Goal: Task Accomplishment & Management: Complete application form

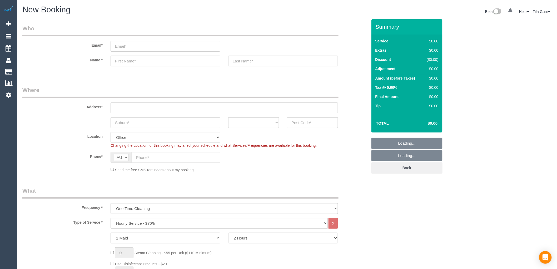
select select "object:2149"
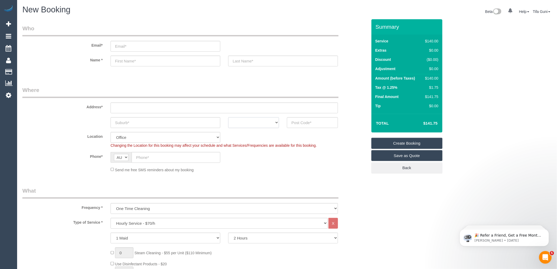
click at [266, 123] on select "ACT NSW NT QLD SA TAS VIC WA" at bounding box center [253, 122] width 51 height 11
select select "VIC"
click at [228, 117] on select "ACT NSW NT QLD SA TAS VIC WA" at bounding box center [253, 122] width 51 height 11
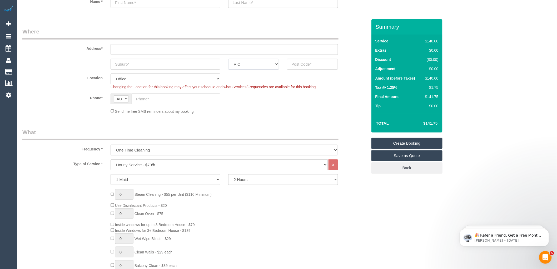
scroll to position [88, 0]
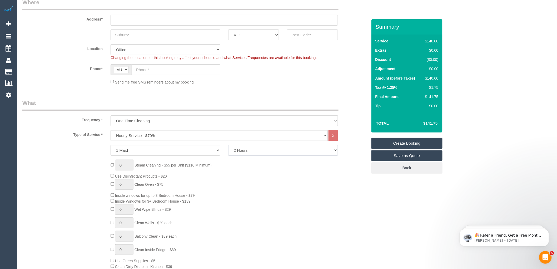
click at [243, 150] on select "2 Hours 2.5 Hours 3 Hours 3.5 Hours 4 Hours 4.5 Hours 5 Hours 5.5 Hours 6 Hours…" at bounding box center [283, 150] width 110 height 11
select select "180"
click at [228, 145] on select "2 Hours 2.5 Hours 3 Hours 3.5 Hours 4 Hours 4.5 Hours 5 Hours 5.5 Hours 6 Hours…" at bounding box center [283, 150] width 110 height 11
click at [143, 67] on input "text" at bounding box center [176, 69] width 89 height 11
paste input "61 407 098 035"
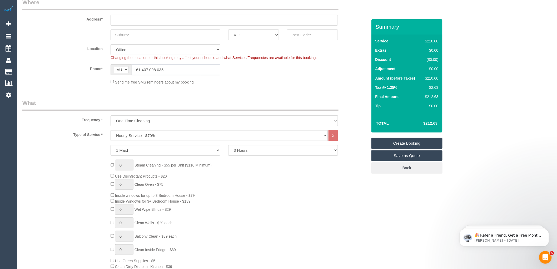
drag, startPoint x: 141, startPoint y: 67, endPoint x: 132, endPoint y: 69, distance: 8.6
click at [132, 69] on input "61 407 098 035" at bounding box center [176, 69] width 89 height 11
type input "0407 098 035"
click at [138, 37] on input "text" at bounding box center [166, 34] width 110 height 11
type input "bisbrara"
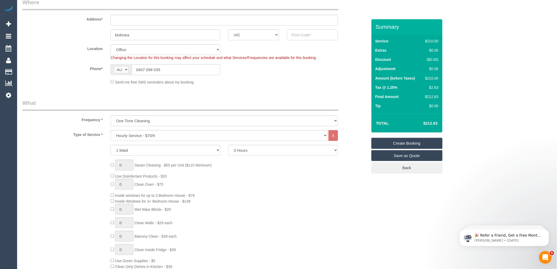
click at [293, 33] on input "text" at bounding box center [312, 34] width 51 height 11
type input "3173"
click at [131, 18] on input "text" at bounding box center [225, 20] width 228 height 11
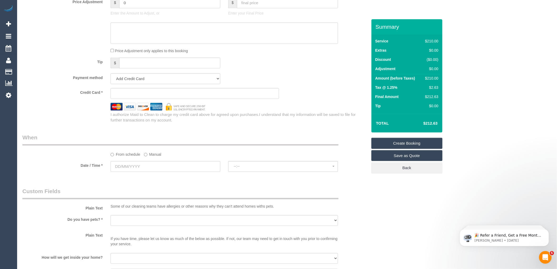
scroll to position [527, 0]
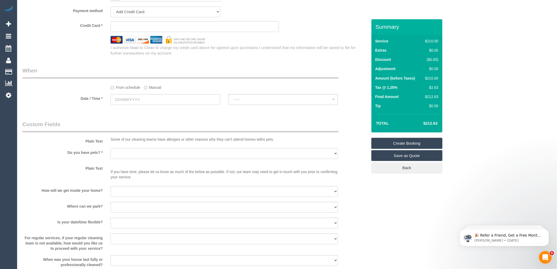
type input "-"
click at [146, 102] on input "text" at bounding box center [166, 99] width 110 height 11
select select "52"
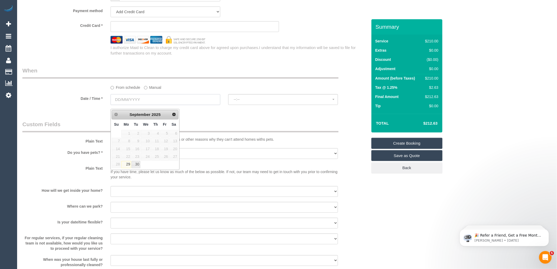
select select "object:2154"
click at [175, 113] on span "Next" at bounding box center [174, 114] width 4 height 4
click at [270, 89] on div "From schedule Manual" at bounding box center [224, 86] width 235 height 7
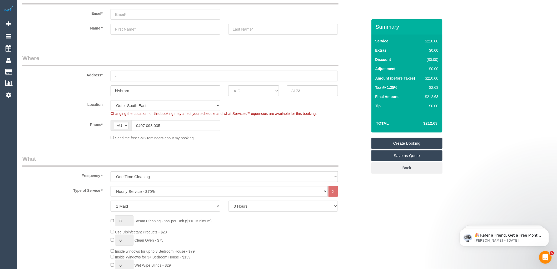
scroll to position [117, 0]
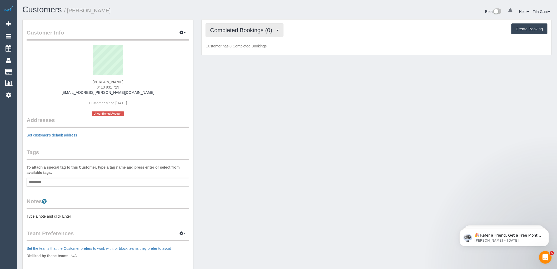
click at [265, 32] on span "Completed Bookings (0)" at bounding box center [242, 30] width 65 height 7
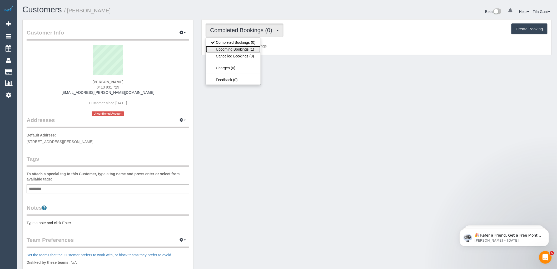
click at [243, 51] on link "Upcoming Bookings (1)" at bounding box center [233, 49] width 55 height 7
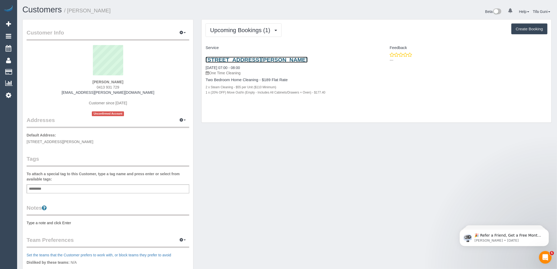
click at [251, 60] on link "4/8-10 Kelvin Road, Prahran, VIC 3181" at bounding box center [257, 60] width 102 height 6
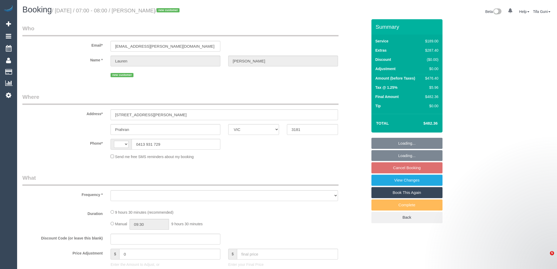
select select "VIC"
select select "object:305"
select select "string:stripe-pm_1RvRCn2GScqysDRV0uXkbwUG"
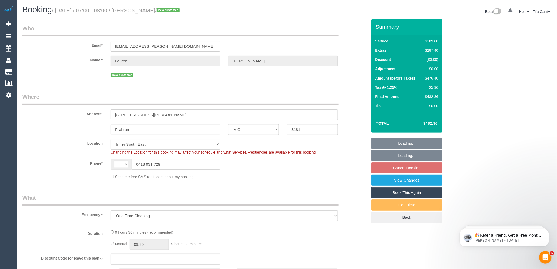
select select "object:1165"
select select "string:AU"
select select "spot1"
select select "number:28"
select select "number:14"
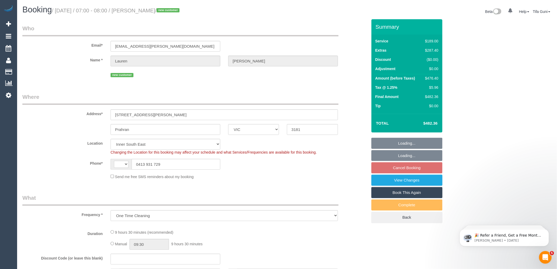
select select "number:19"
select select "number:24"
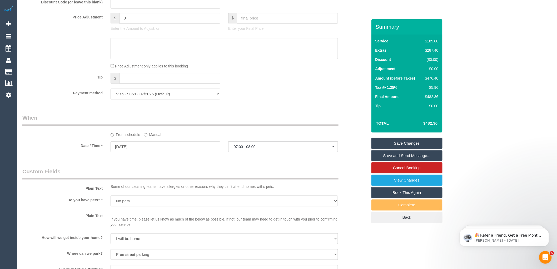
scroll to position [468, 0]
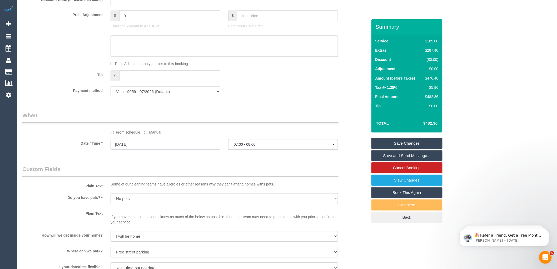
click at [136, 150] on input "13/10/2025" at bounding box center [166, 144] width 110 height 11
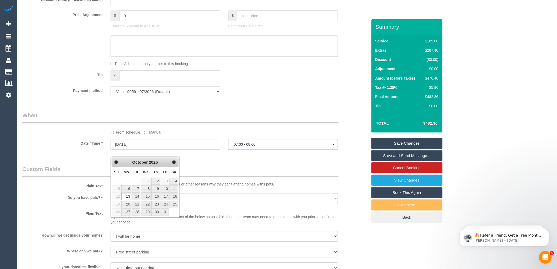
click at [234, 163] on div "Who Email* lauren.charlson@gmail.com Name * Lauren Charlson new customer Where …" at bounding box center [194, 64] width 353 height 1026
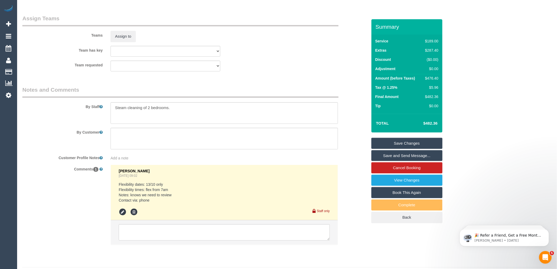
scroll to position [800, 0]
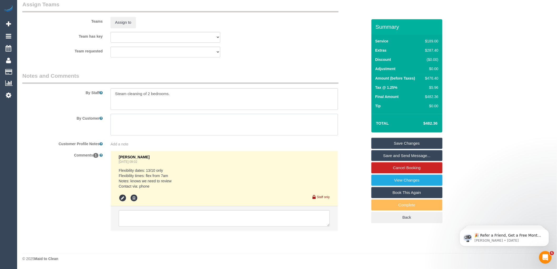
click at [116, 122] on textarea at bounding box center [225, 125] width 228 height 22
click at [180, 96] on textarea at bounding box center [225, 99] width 228 height 22
click at [116, 103] on textarea at bounding box center [225, 99] width 228 height 22
type textarea "Steam cleaning of 2 bedrooms. Call the customer 15 minutes before you arrive"
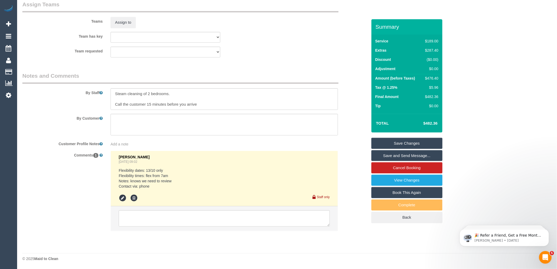
click at [406, 144] on link "Save Changes" at bounding box center [407, 143] width 71 height 11
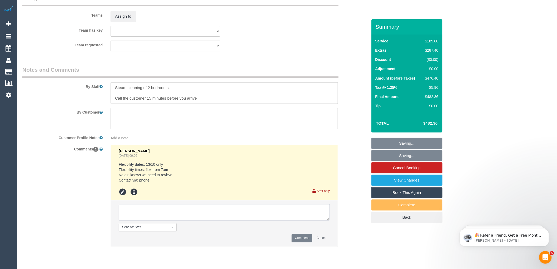
click at [146, 216] on textarea at bounding box center [224, 212] width 211 height 16
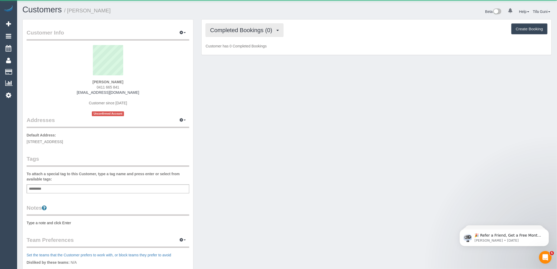
click at [251, 29] on span "Completed Bookings (0)" at bounding box center [242, 30] width 65 height 7
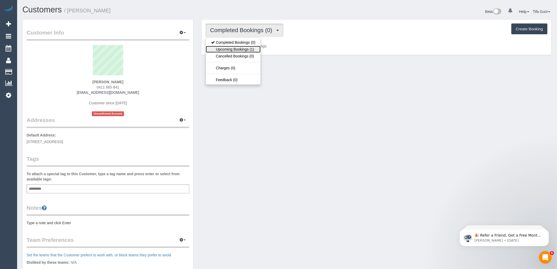
click at [246, 50] on link "Upcoming Bookings (1)" at bounding box center [233, 49] width 55 height 7
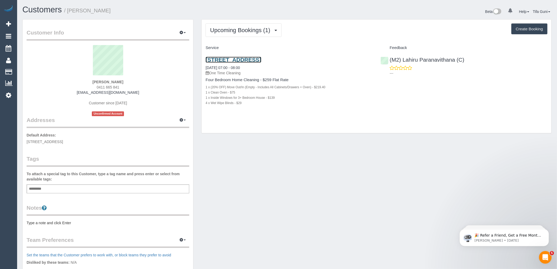
click at [255, 62] on link "[STREET_ADDRESS]" at bounding box center [234, 60] width 56 height 6
click at [222, 58] on link "[STREET_ADDRESS]" at bounding box center [234, 60] width 56 height 6
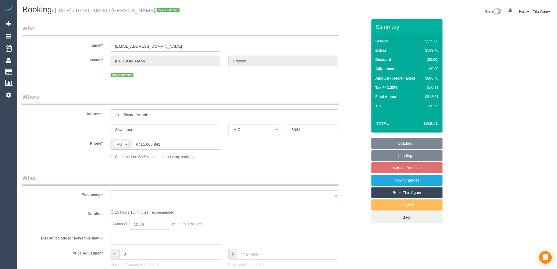
select select "VIC"
select select "string:stripe-pm_1SAKDd2GScqysDRVTPnxtT8u"
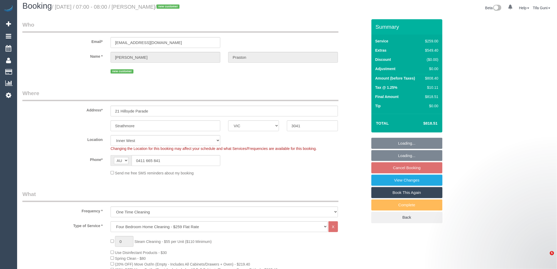
select select "object:1380"
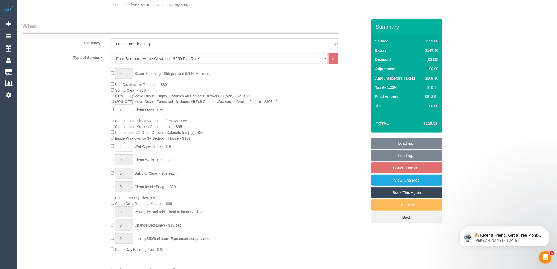
select select "number:28"
select select "number:14"
select select "number:18"
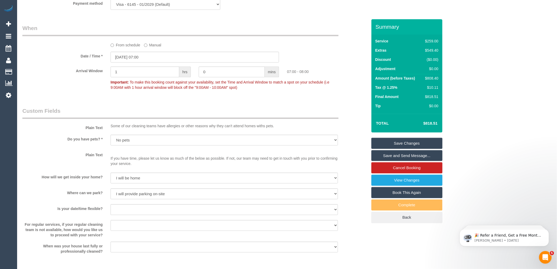
scroll to position [556, 0]
click at [142, 62] on input "[DATE] 07:00" at bounding box center [195, 56] width 169 height 11
click at [259, 111] on div "Who Email* lukeprastonink@outlook.com Name * Luke Praston new customer Where Ad…" at bounding box center [194, 22] width 353 height 1118
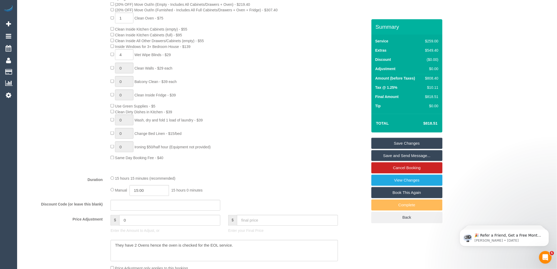
scroll to position [146, 0]
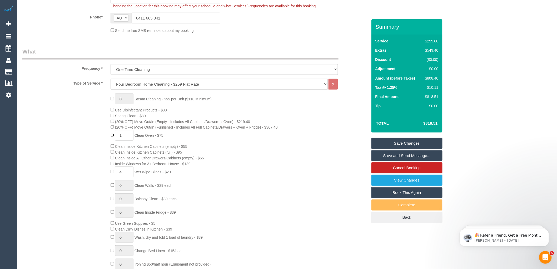
type input "0"
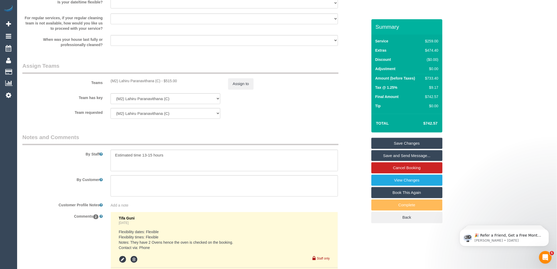
scroll to position [849, 0]
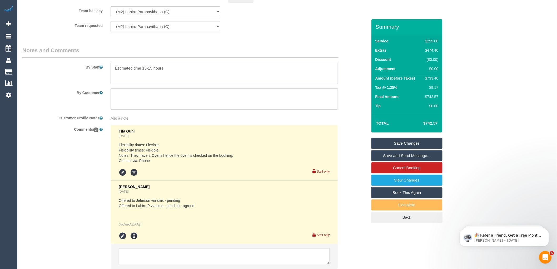
click at [174, 75] on textarea at bounding box center [225, 74] width 228 height 22
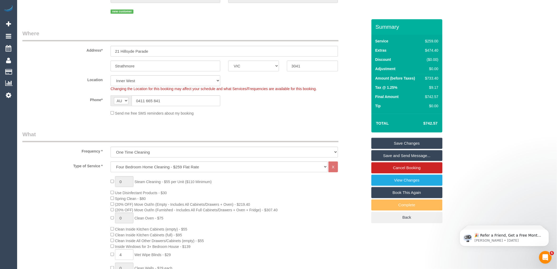
scroll to position [0, 0]
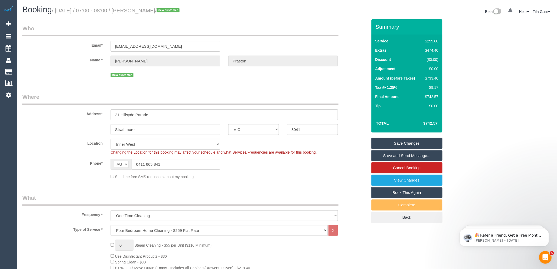
type textarea "Estimated time 13-15 hours Floors don't need to be moped only in the wooden are…"
drag, startPoint x: 178, startPoint y: 44, endPoint x: 71, endPoint y: 49, distance: 107.3
click at [71, 49] on div "Email* lukeprastonink@outlook.com" at bounding box center [194, 37] width 353 height 27
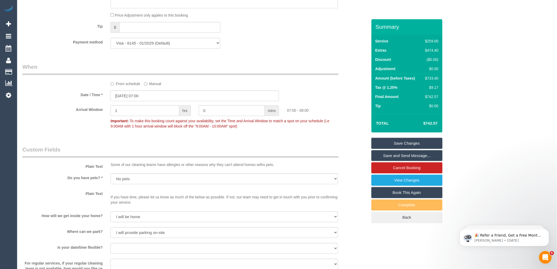
scroll to position [527, 0]
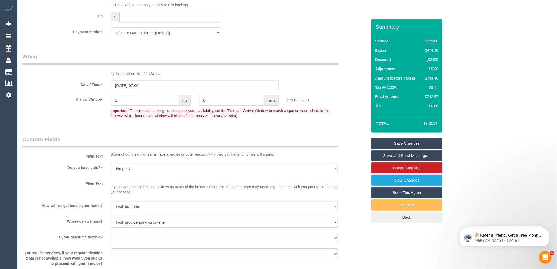
click at [405, 141] on link "Save Changes" at bounding box center [407, 143] width 71 height 11
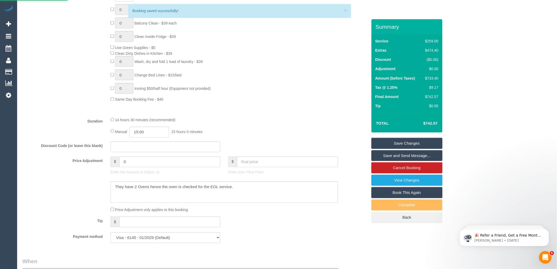
scroll to position [392, 0]
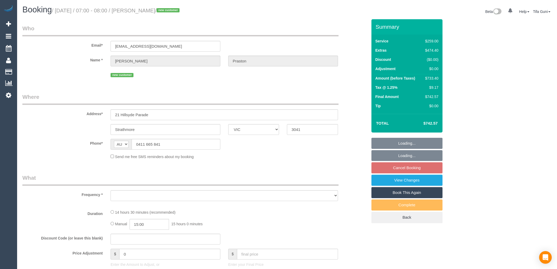
select select "VIC"
select select "object:579"
select select "string:stripe-pm_1SAKDd2GScqysDRVTPnxtT8u"
select select "number:28"
select select "number:14"
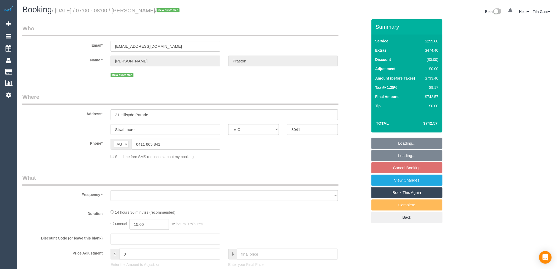
select select "number:18"
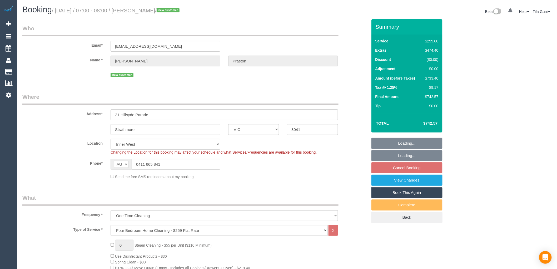
select select "object:828"
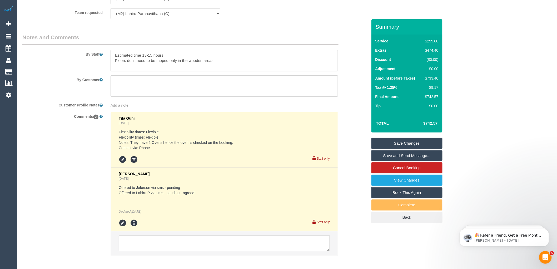
scroll to position [892, 0]
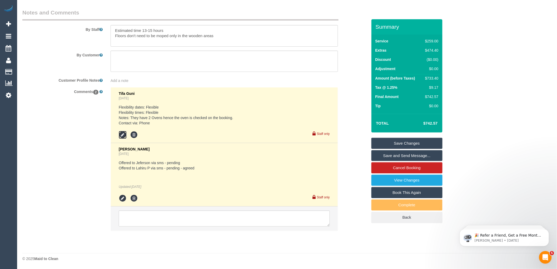
click at [123, 132] on icon at bounding box center [123, 135] width 8 height 8
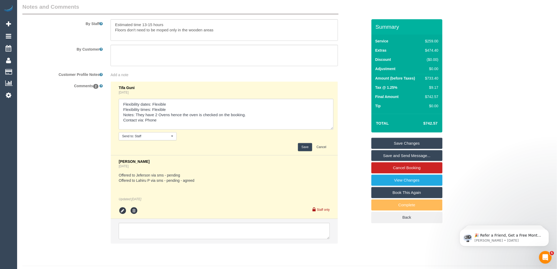
drag, startPoint x: 328, startPoint y: 119, endPoint x: 332, endPoint y: 134, distance: 15.1
click at [332, 130] on textarea at bounding box center [226, 114] width 215 height 31
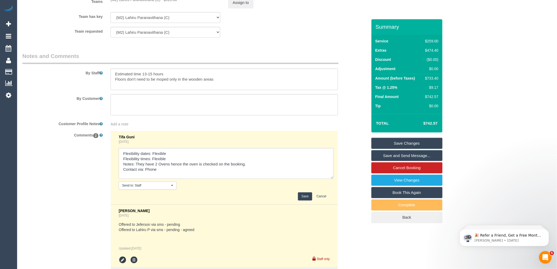
scroll to position [863, 0]
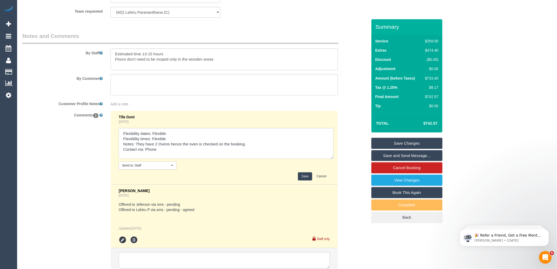
click at [357, 154] on div "Comments 2 Tifa Guni 5 days ago Send to: Staff Nothing selected Send to: Staff …" at bounding box center [194, 194] width 353 height 167
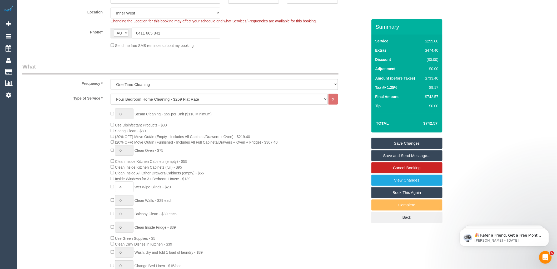
scroll to position [0, 0]
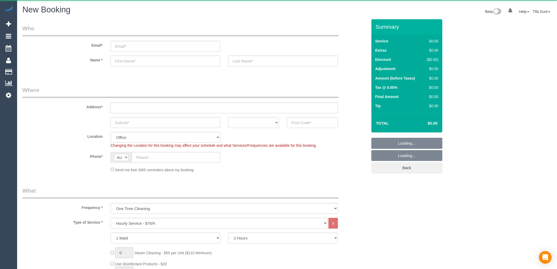
select select "object:2149"
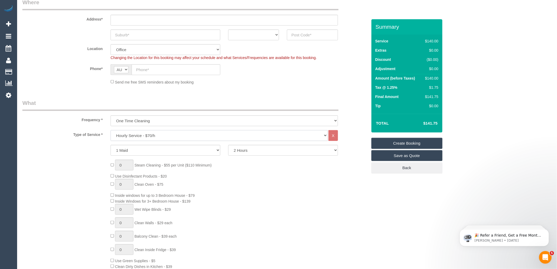
click at [145, 136] on select "Hourly Service - $70/h Hourly Service - $65/h Hourly Service - $60/h Hourly Ser…" at bounding box center [219, 135] width 217 height 11
select select "212"
click at [111, 130] on select "Hourly Service - $70/h Hourly Service - $65/h Hourly Service - $60/h Hourly Ser…" at bounding box center [219, 135] width 217 height 11
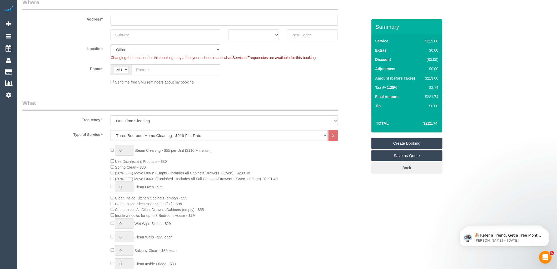
drag, startPoint x: 198, startPoint y: 92, endPoint x: 204, endPoint y: 93, distance: 6.3
drag, startPoint x: 440, startPoint y: 88, endPoint x: 427, endPoint y: 88, distance: 13.2
click at [427, 88] on td "$2.74" at bounding box center [431, 87] width 18 height 9
copy div "$2.74"
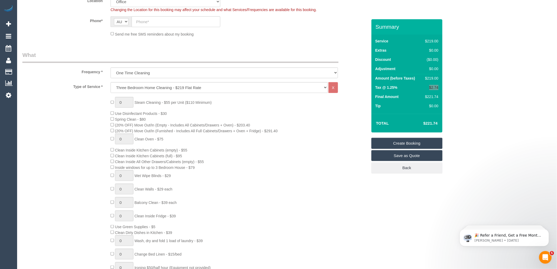
scroll to position [146, 0]
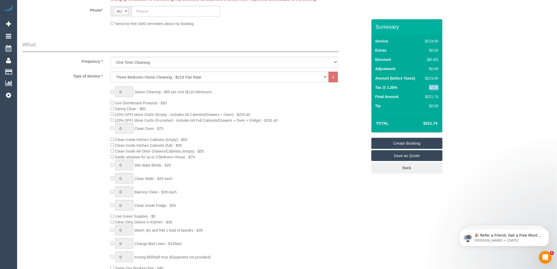
drag, startPoint x: 430, startPoint y: 124, endPoint x: 422, endPoint y: 125, distance: 7.7
click at [422, 125] on div "Total $221.74" at bounding box center [407, 123] width 71 height 19
copy table "Total"
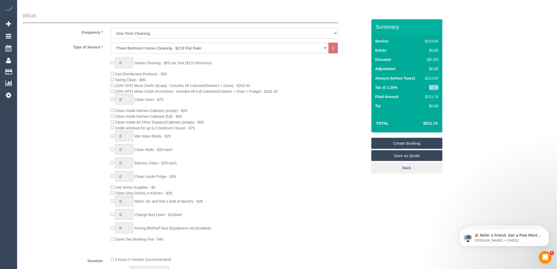
scroll to position [175, 0]
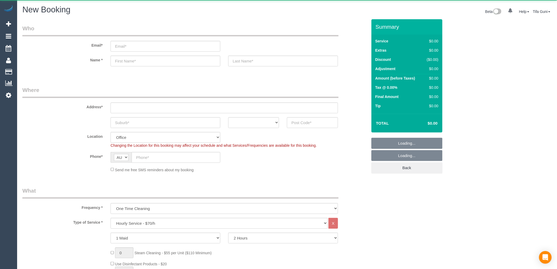
select select "object:813"
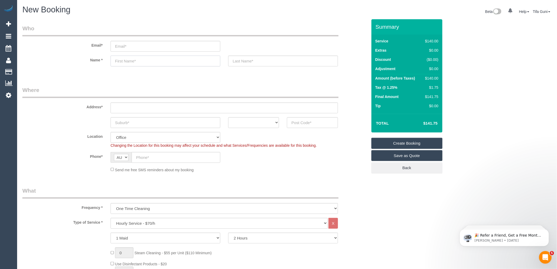
click at [126, 64] on input "text" at bounding box center [166, 61] width 110 height 11
paste input "Grace Woo"
drag, startPoint x: 138, startPoint y: 59, endPoint x: 128, endPoint y: 58, distance: 10.3
click at [128, 58] on input "Grace Woo" at bounding box center [166, 61] width 110 height 11
type input "Grace"
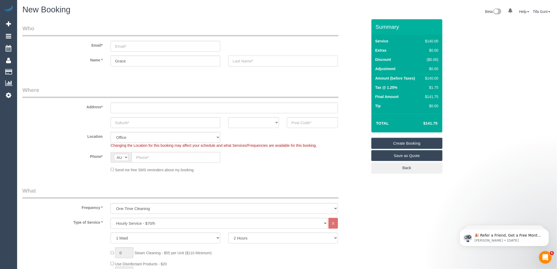
click at [246, 59] on input "text" at bounding box center [283, 61] width 110 height 11
paste input "Woo"
type input "Woo"
click at [126, 107] on input "text" at bounding box center [225, 107] width 228 height 11
paste input "Unit 2501/63 Whiteman Street"
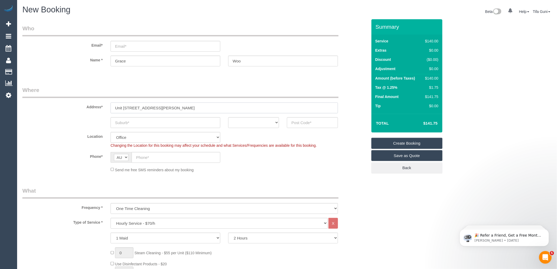
type input "Unit 2501/63 Whiteman Street"
click at [131, 123] on input "text" at bounding box center [166, 122] width 110 height 11
paste input "Southbank 3006"
drag, startPoint x: 144, startPoint y: 122, endPoint x: 136, endPoint y: 122, distance: 8.2
click at [136, 122] on input "Southbank 3006" at bounding box center [166, 122] width 110 height 11
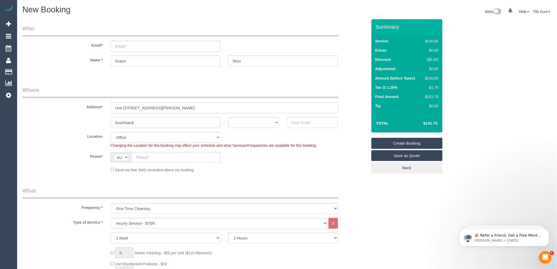
type input "Southbank"
click at [301, 122] on input "text" at bounding box center [312, 122] width 51 height 11
paste input "3006"
type input "3006"
click at [275, 121] on select "ACT NSW NT QLD SA TAS VIC WA" at bounding box center [253, 122] width 51 height 11
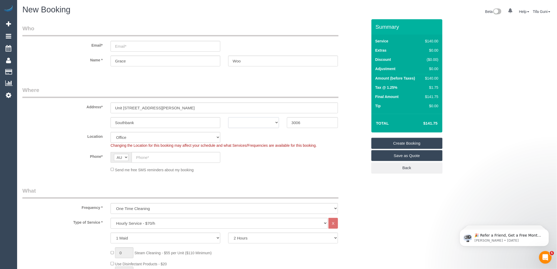
select select "54"
select select "object:2156"
select select "VIC"
click at [228, 117] on select "ACT NSW NT QLD SA TAS VIC WA" at bounding box center [253, 122] width 51 height 11
click at [150, 157] on input "text" at bounding box center [176, 157] width 89 height 11
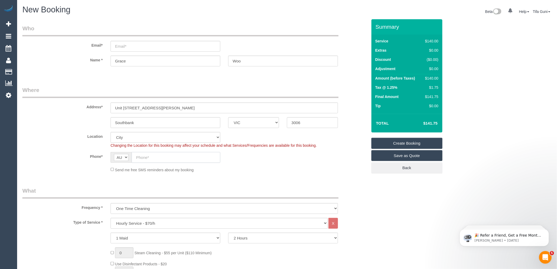
paste input "0468 759 522"
click at [146, 155] on input "0468 759 522" at bounding box center [176, 157] width 89 height 11
click at [147, 157] on input "0468 759 522" at bounding box center [176, 157] width 89 height 11
type input "0468 759 522"
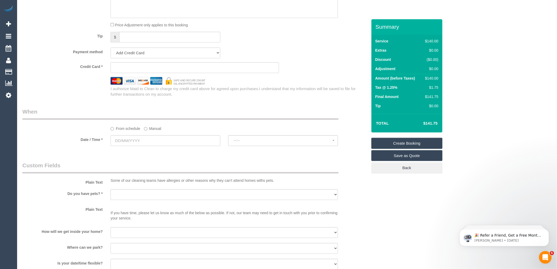
scroll to position [527, 0]
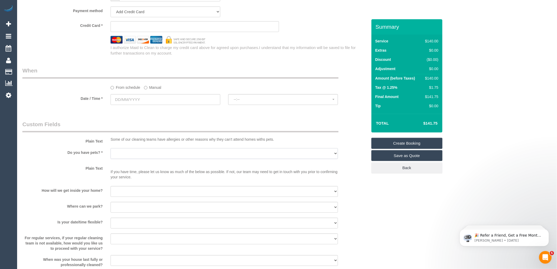
click at [135, 157] on select "Yes - Cats Yes - Dogs No pets Yes - Dogs and Cats Yes - Other" at bounding box center [225, 153] width 228 height 11
select select "number:28"
click at [111, 152] on select "Yes - Cats Yes - Dogs No pets Yes - Dogs and Cats Yes - Other" at bounding box center [225, 153] width 228 height 11
click at [139, 193] on select "I will be home Key will be left (please provide details below) Lock box/Access …" at bounding box center [225, 191] width 228 height 11
select select "number:14"
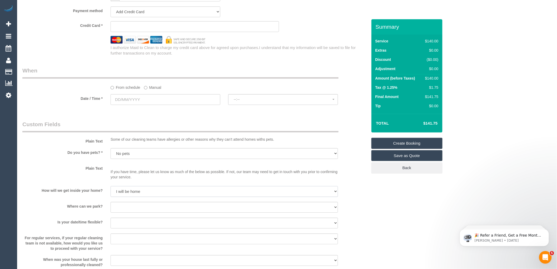
click at [111, 190] on select "I will be home Key will be left (please provide details below) Lock box/Access …" at bounding box center [225, 191] width 228 height 11
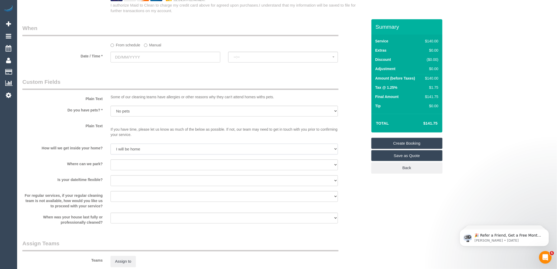
scroll to position [585, 0]
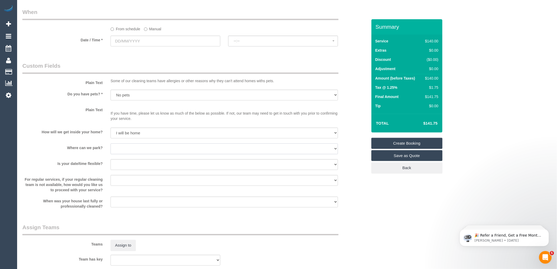
click at [159, 151] on select "I will provide parking on-site Free street parking Paid street parking (cost wi…" at bounding box center [225, 148] width 228 height 11
select select "number:18"
click at [111, 147] on select "I will provide parking on-site Free street parking Paid street parking (cost wi…" at bounding box center [225, 148] width 228 height 11
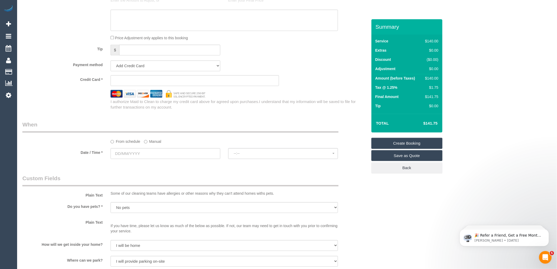
scroll to position [535, 0]
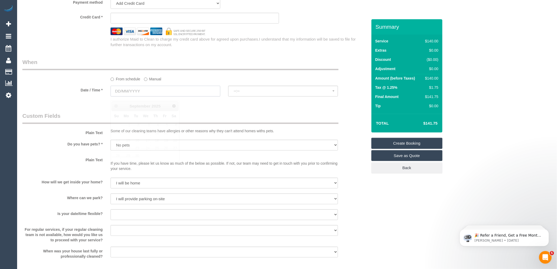
click at [131, 94] on input "text" at bounding box center [166, 91] width 110 height 11
click at [176, 106] on span "Next" at bounding box center [174, 106] width 4 height 4
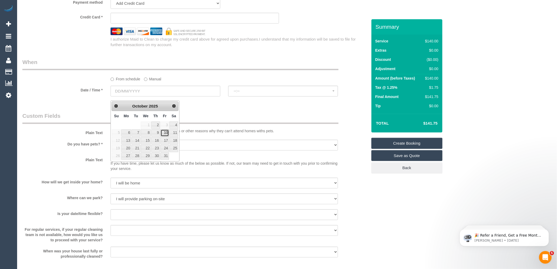
click at [165, 132] on link "10" at bounding box center [165, 132] width 8 height 7
type input "10/10/2025"
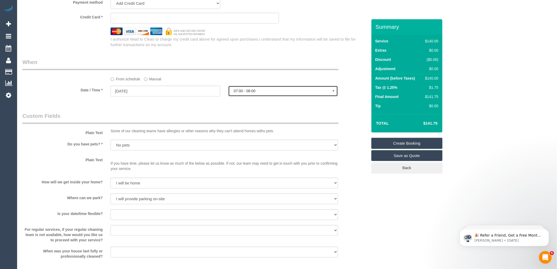
click at [245, 93] on span "07:00 - 08:00" at bounding box center [283, 91] width 99 height 4
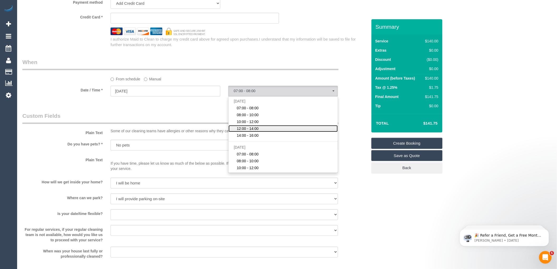
click at [243, 131] on span "12:00 - 14:00" at bounding box center [248, 128] width 22 height 5
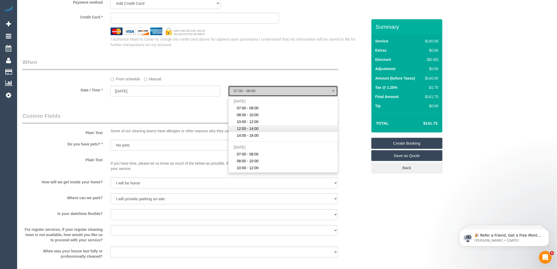
select select "spot4"
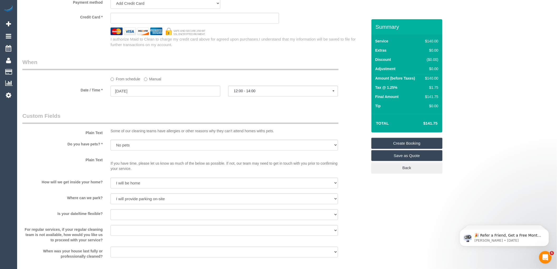
click at [236, 115] on legend "Custom Fields" at bounding box center [180, 118] width 316 height 12
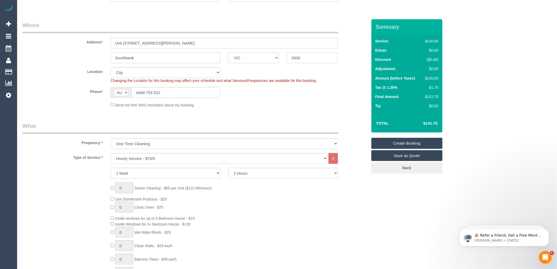
scroll to position [96, 0]
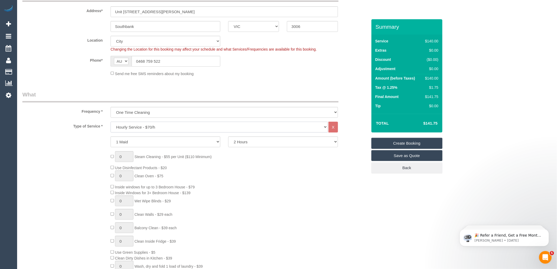
click at [140, 127] on select "Hourly Service - $70/h Hourly Service - $65/h Hourly Service - $60/h Hourly Ser…" at bounding box center [219, 127] width 217 height 11
select select "212"
click at [111, 122] on select "Hourly Service - $70/h Hourly Service - $65/h Hourly Service - $60/h Hourly Ser…" at bounding box center [219, 127] width 217 height 11
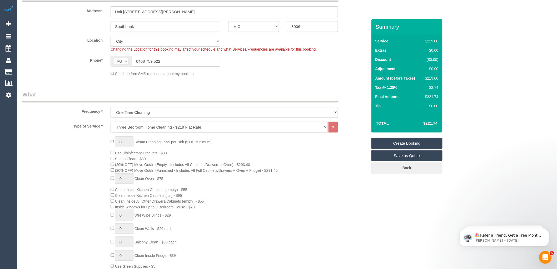
select select "spot25"
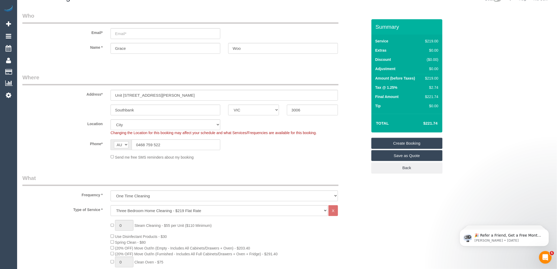
scroll to position [0, 0]
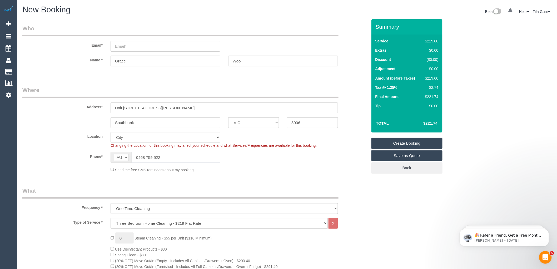
drag, startPoint x: 169, startPoint y: 159, endPoint x: 134, endPoint y: 156, distance: 35.2
click at [134, 156] on input "0468 759 522" at bounding box center [176, 157] width 89 height 11
click at [133, 48] on input "email" at bounding box center [166, 46] width 110 height 11
paste input "[EMAIL_ADDRESS][DOMAIN_NAME]"
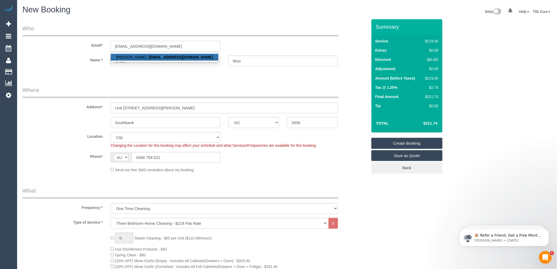
type input "[EMAIL_ADDRESS][DOMAIN_NAME]"
click at [169, 48] on input "[EMAIL_ADDRESS][DOMAIN_NAME]" at bounding box center [166, 46] width 110 height 11
select select "spot46"
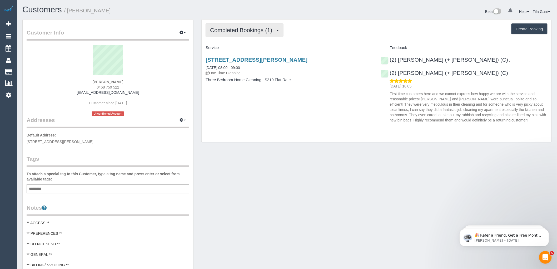
click at [263, 32] on span "Completed Bookings (1)" at bounding box center [242, 30] width 65 height 7
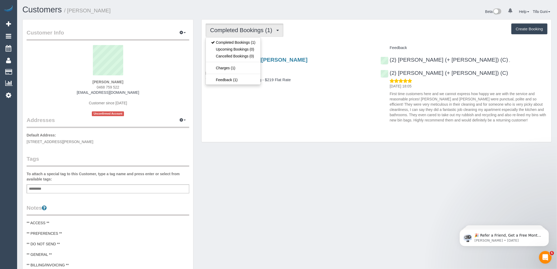
click at [302, 99] on div "2501/63 Whiteman Street, Southbank, VIC 3006 31/05/2025 08:00 - 09:00 One Time …" at bounding box center [377, 88] width 350 height 73
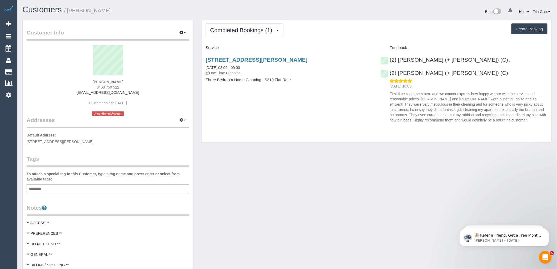
click at [530, 28] on button "Create Booking" at bounding box center [530, 28] width 36 height 11
select select "VIC"
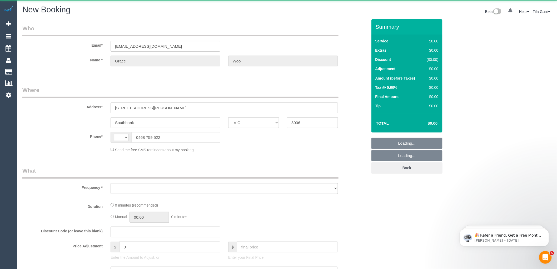
select select "string:AU"
select select "object:1082"
select select "string:stripe-pm_1RSrLl2GScqysDRV8UncCQEH"
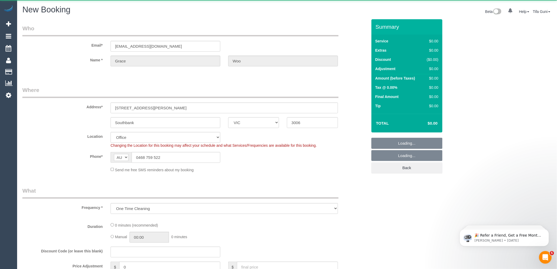
select select "object:1253"
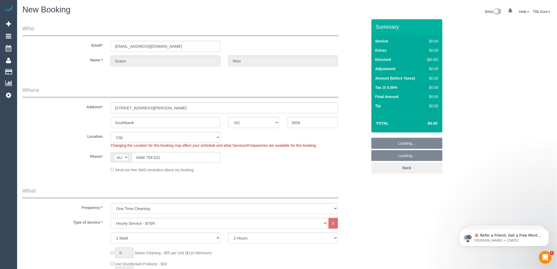
select select "54"
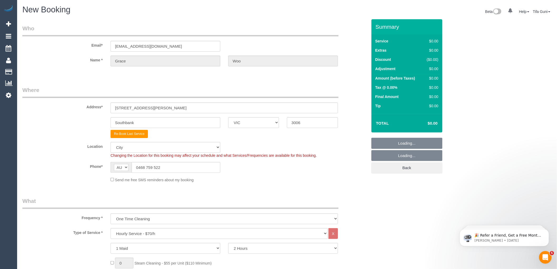
select select "object:2599"
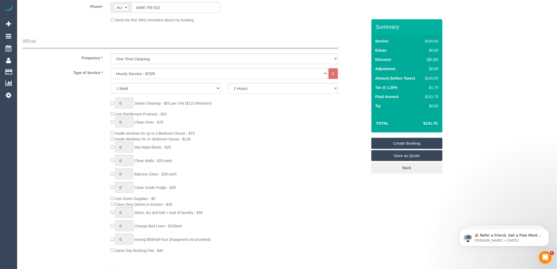
scroll to position [146, 0]
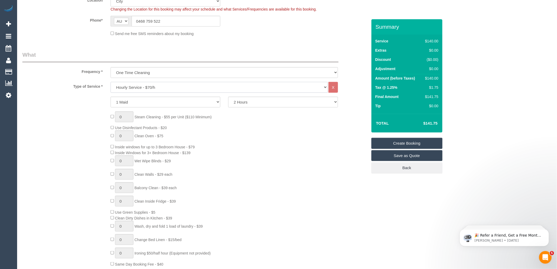
click at [155, 88] on select "Hourly Service - $70/h Hourly Service - $65/h Hourly Service - $60/h Hourly Ser…" at bounding box center [219, 87] width 217 height 11
select select "212"
click at [111, 82] on select "Hourly Service - $70/h Hourly Service - $65/h Hourly Service - $60/h Hourly Ser…" at bounding box center [219, 87] width 217 height 11
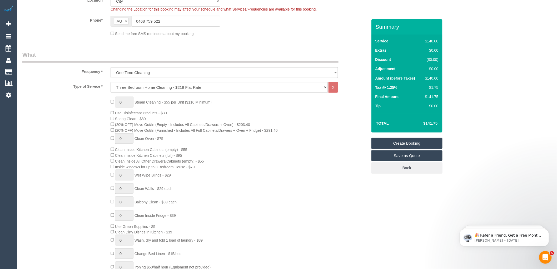
click at [254, 146] on div "0 Steam Cleaning - $55 per Unit ($110 Minimum) Use Disinfectant Products - $30 …" at bounding box center [239, 189] width 265 height 184
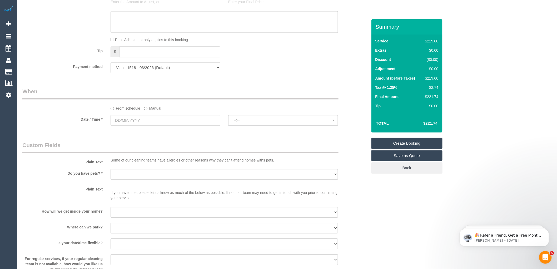
scroll to position [497, 0]
click at [138, 124] on input "text" at bounding box center [166, 118] width 110 height 11
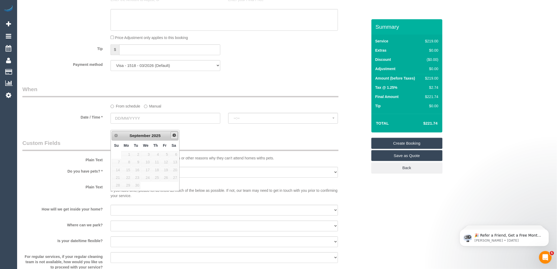
click at [174, 136] on span "Next" at bounding box center [174, 135] width 4 height 4
click at [164, 163] on link "10" at bounding box center [165, 162] width 8 height 7
type input "[DATE]"
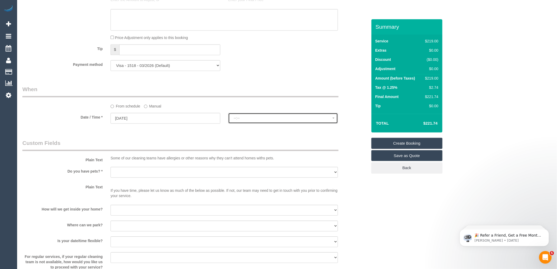
click at [248, 120] on span "--:--" at bounding box center [283, 118] width 99 height 4
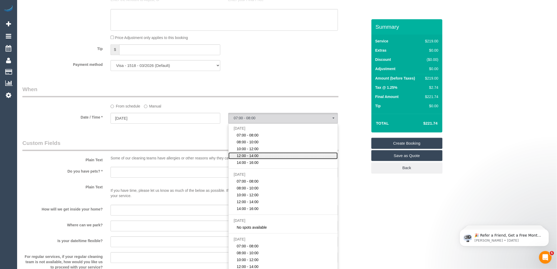
click at [248, 158] on span "12:00 - 14:00" at bounding box center [248, 155] width 22 height 5
select select "spot4"
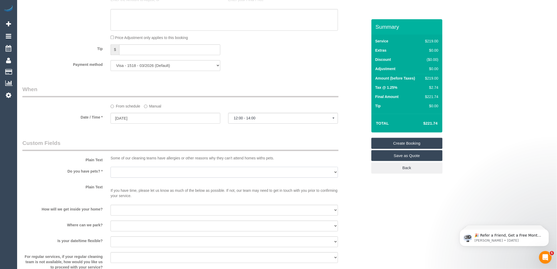
click at [150, 178] on select "Yes - Cats Yes - Dogs No pets Yes - Dogs and Cats Yes - Other" at bounding box center [225, 172] width 228 height 11
select select "number:28"
click at [111, 173] on select "Yes - Cats Yes - Dogs No pets Yes - Dogs and Cats Yes - Other" at bounding box center [225, 172] width 228 height 11
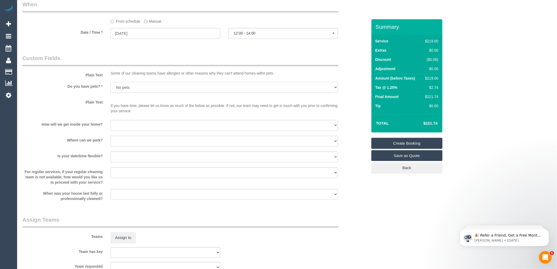
scroll to position [585, 0]
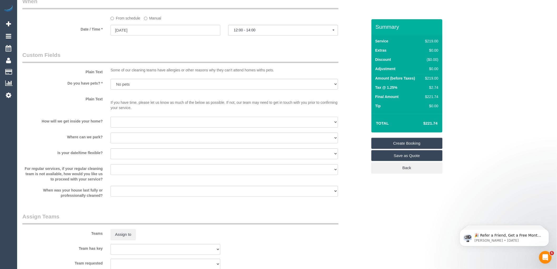
click at [134, 127] on select "I will be home Key will be left (please provide details below) Lock box/Access …" at bounding box center [225, 122] width 228 height 11
select select "number:14"
click at [111, 123] on select "I will be home Key will be left (please provide details below) Lock box/Access …" at bounding box center [225, 122] width 228 height 11
click at [125, 143] on select "I will provide parking on-site Free street parking Paid street parking (cost wi…" at bounding box center [225, 137] width 228 height 11
select select "number:18"
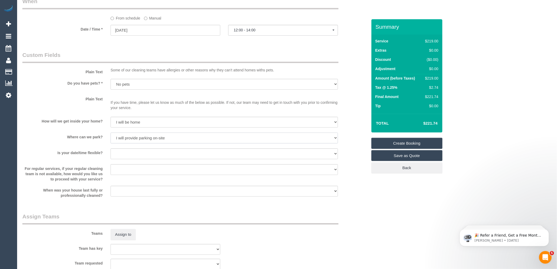
click at [111, 139] on select "I will provide parking on-site Free street parking Paid street parking (cost wi…" at bounding box center [225, 137] width 228 height 11
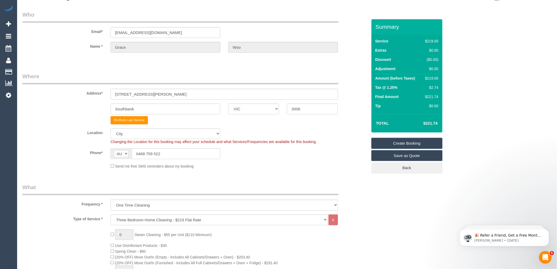
scroll to position [0, 0]
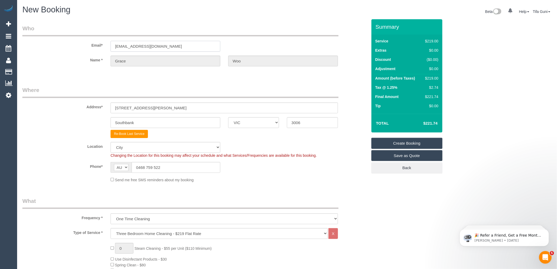
drag, startPoint x: 140, startPoint y: 48, endPoint x: 94, endPoint y: 52, distance: 46.8
click at [93, 52] on sui-booking-customer "Email* chrisandgrace92@gmail.com Name * Grace Woo" at bounding box center [194, 47] width 345 height 47
click at [400, 144] on link "Create Booking" at bounding box center [407, 143] width 71 height 11
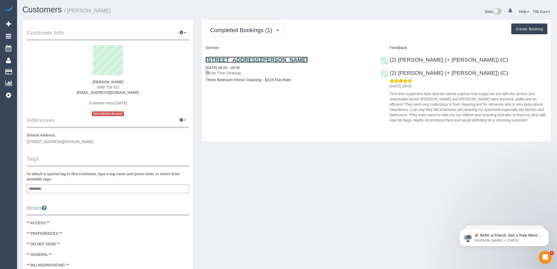
click at [249, 59] on link "[STREET_ADDRESS][PERSON_NAME]" at bounding box center [257, 60] width 102 height 6
click at [267, 32] on span "Completed Bookings (1)" at bounding box center [242, 30] width 65 height 7
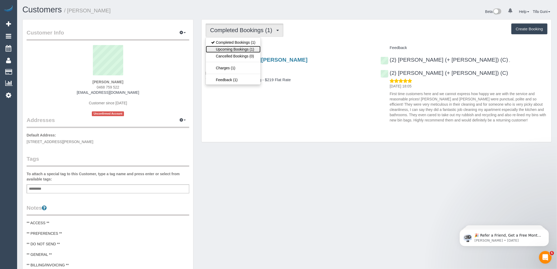
click at [248, 48] on link "Upcoming Bookings (1)" at bounding box center [233, 49] width 55 height 7
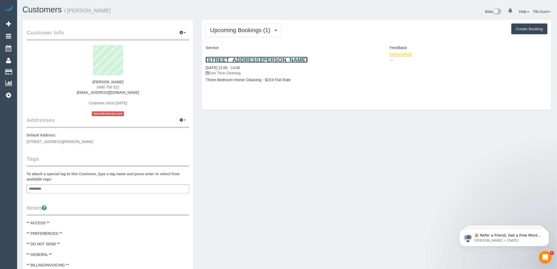
click at [259, 58] on link "[STREET_ADDRESS][PERSON_NAME]" at bounding box center [257, 60] width 102 height 6
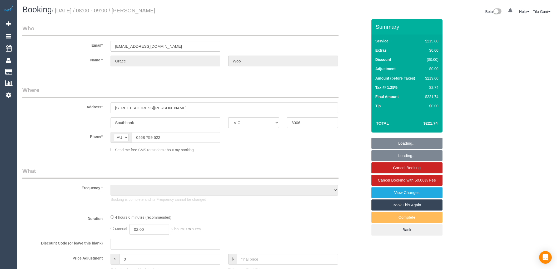
select select "VIC"
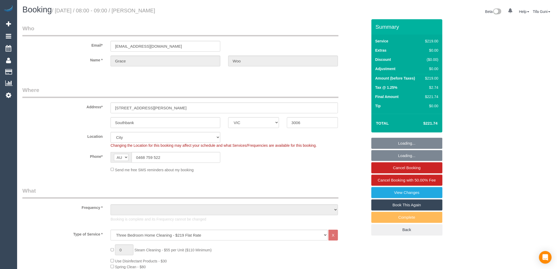
select select "object:676"
select select "number:28"
select select "number:14"
select select "number:18"
select select "number:25"
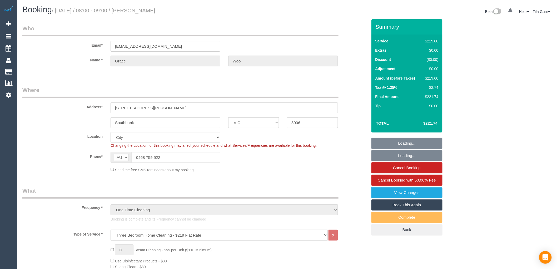
select select "string:stripe-pm_1RSrLl2GScqysDRV8UncCQEH"
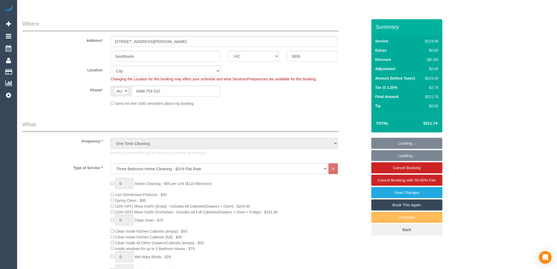
select select "object:1237"
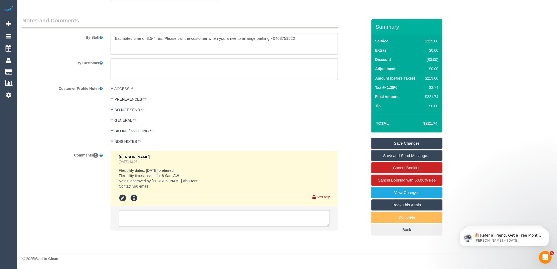
scroll to position [898, 0]
click at [146, 214] on textarea at bounding box center [224, 218] width 211 height 16
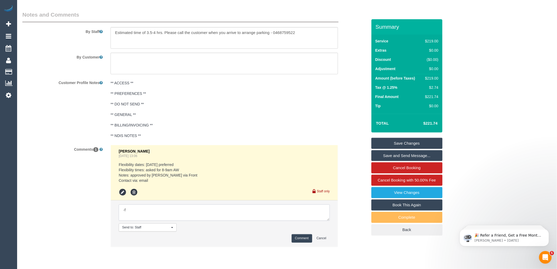
type textarea "-"
paste textarea "Flexibility dates: Flexibility times: Notes: knows we need to review Contact vi…"
click at [164, 215] on textarea at bounding box center [224, 212] width 211 height 16
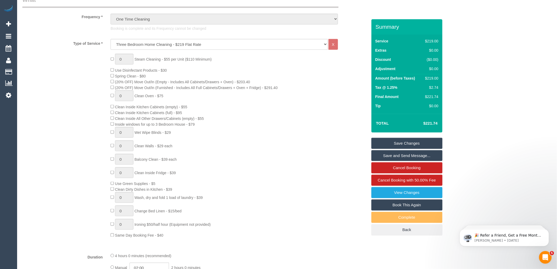
scroll to position [130, 0]
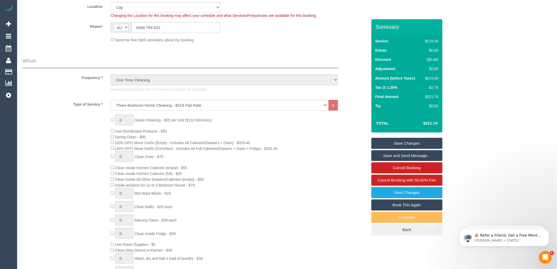
type textarea "Flexibility dates: Flexibility times: Notes: knows we need to review Contact vi…"
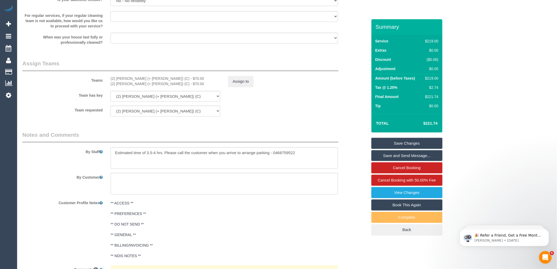
scroll to position [774, 0]
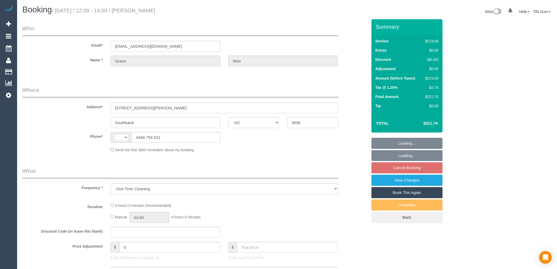
select select "VIC"
select select "string:AU"
select select "number:28"
select select "number:14"
select select "number:18"
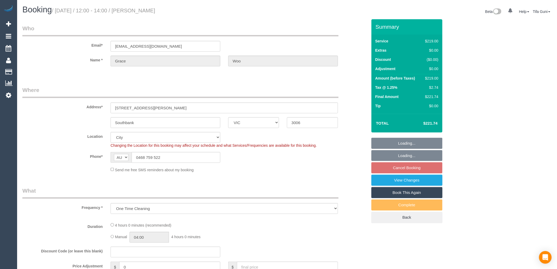
select select "object:675"
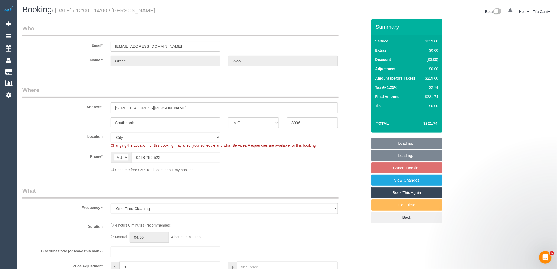
select select "string:stripe-pm_1RSrLl2GScqysDRV8UncCQEH"
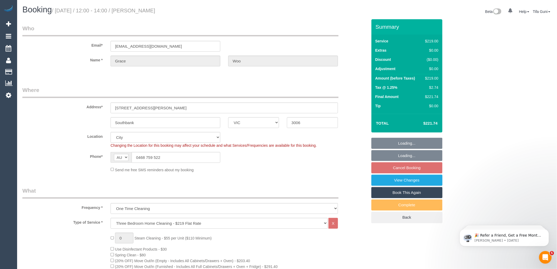
select select "spot4"
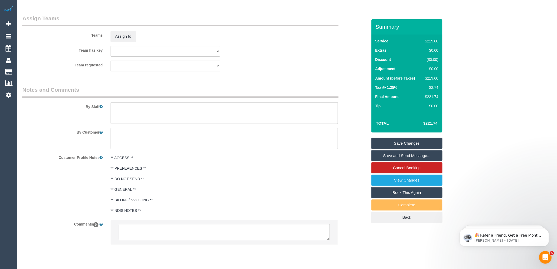
scroll to position [793, 0]
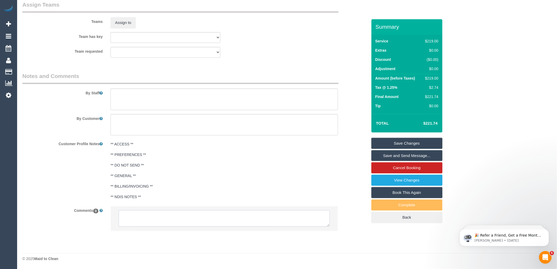
drag, startPoint x: 154, startPoint y: 218, endPoint x: 167, endPoint y: 225, distance: 15.3
click at [154, 218] on textarea at bounding box center [224, 218] width 211 height 16
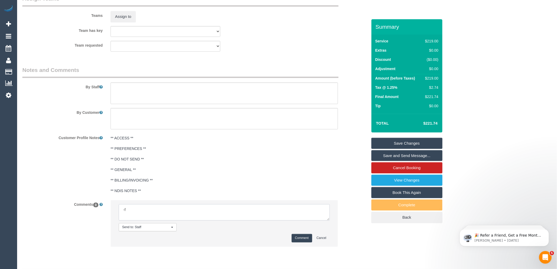
type textarea "-"
paste textarea "Flexibility dates: Flexibility times: Notes: knows we need to review Contact vi…"
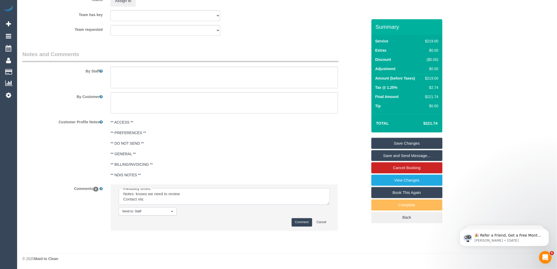
scroll to position [0, 0]
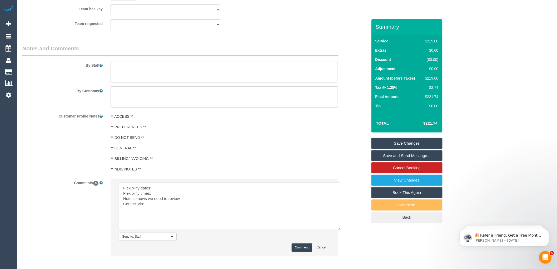
drag, startPoint x: 328, startPoint y: 202, endPoint x: 343, endPoint y: 240, distance: 40.8
click at [341, 230] on textarea at bounding box center [230, 206] width 223 height 47
click at [161, 192] on textarea at bounding box center [232, 210] width 226 height 54
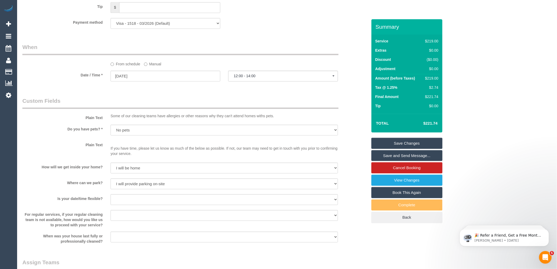
scroll to position [522, 0]
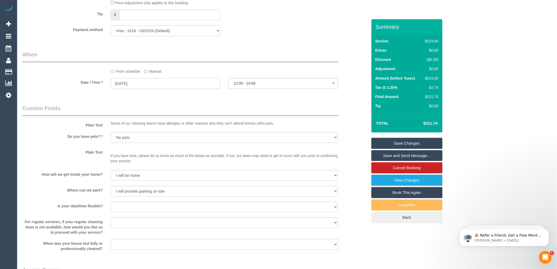
click at [150, 89] on input "[DATE]" at bounding box center [166, 83] width 110 height 11
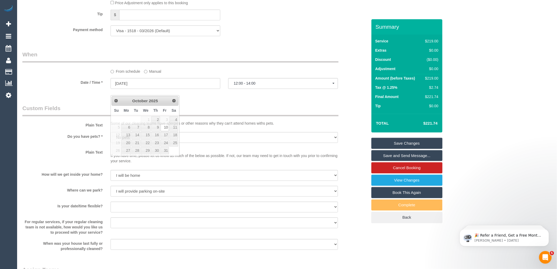
click at [209, 109] on div "Who Email* [EMAIL_ADDRESS][DOMAIN_NAME] Name * [PERSON_NAME] Where Address* [ST…" at bounding box center [194, 36] width 353 height 1078
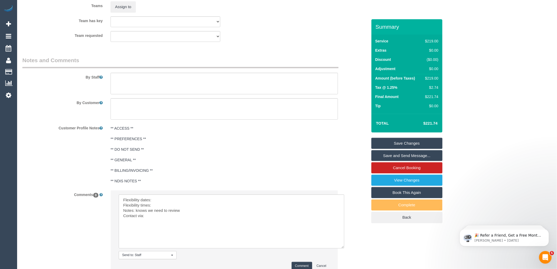
scroll to position [815, 0]
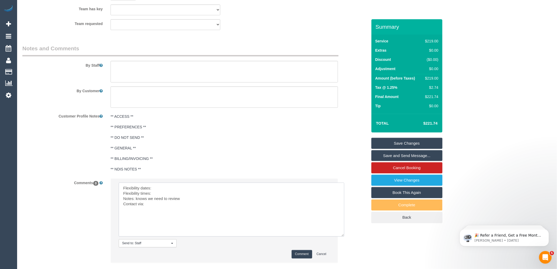
click at [161, 195] on textarea at bounding box center [232, 210] width 226 height 54
click at [159, 198] on textarea at bounding box center [232, 210] width 226 height 54
click at [154, 210] on textarea at bounding box center [232, 210] width 226 height 54
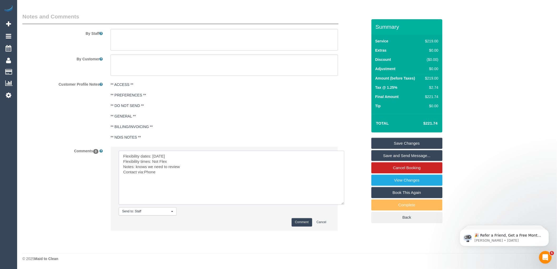
scroll to position [852, 0]
type textarea "Flexibility dates: [DATE] Flexibility times: Not Flex Notes: knows we need to r…"
click at [298, 224] on button "Comment" at bounding box center [302, 222] width 21 height 8
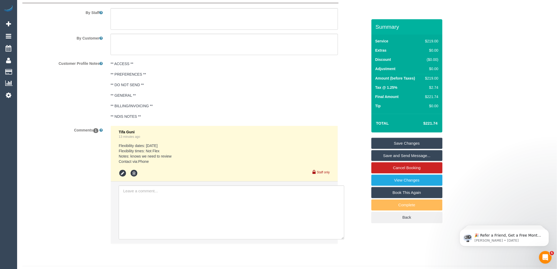
scroll to position [878, 0]
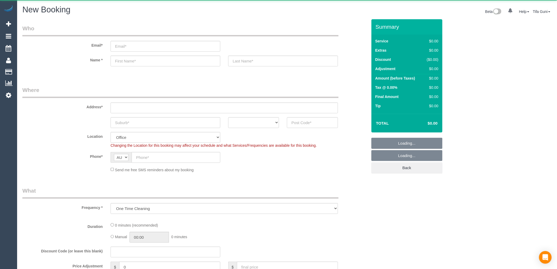
select select "object:813"
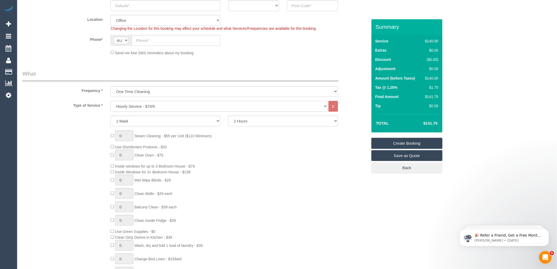
click at [153, 107] on select "Hourly Service - $70/h Hourly Service - $65/h Hourly Service - $60/h Hourly Ser…" at bounding box center [219, 106] width 217 height 11
select select "213"
click at [111, 101] on select "Hourly Service - $70/h Hourly Service - $65/h Hourly Service - $60/h Hourly Ser…" at bounding box center [219, 106] width 217 height 11
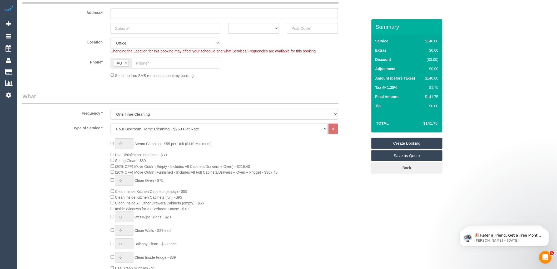
scroll to position [29, 0]
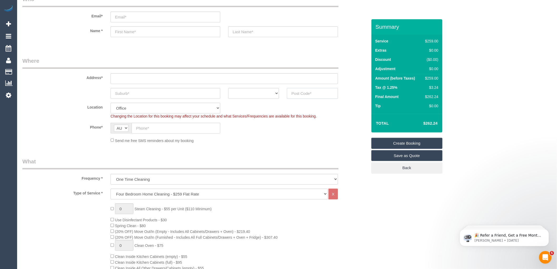
paste input "3338"
type input "3338"
click at [269, 94] on select "ACT NSW NT QLD SA TAS VIC WA" at bounding box center [253, 93] width 51 height 11
select select "VIC"
click at [228, 88] on select "ACT NSW NT QLD SA TAS VIC WA" at bounding box center [253, 93] width 51 height 11
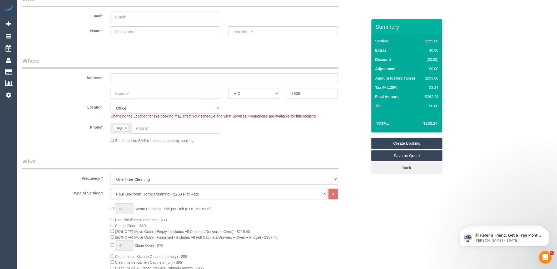
click at [131, 95] on input "text" at bounding box center [166, 93] width 110 height 11
click at [150, 130] on input "text" at bounding box center [176, 128] width 89 height 11
paste input "61 459 788 028"
drag, startPoint x: 142, startPoint y: 127, endPoint x: 132, endPoint y: 124, distance: 10.1
click at [134, 125] on input "61 459 788 028" at bounding box center [176, 128] width 89 height 11
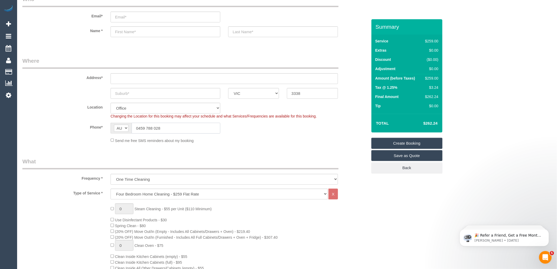
type input "0459 788 028"
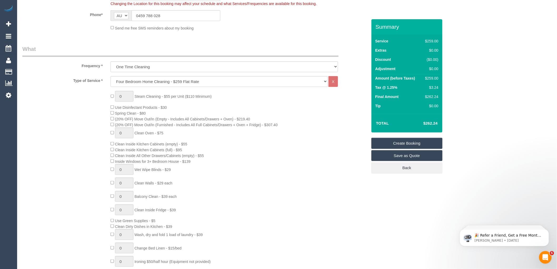
scroll to position [0, 0]
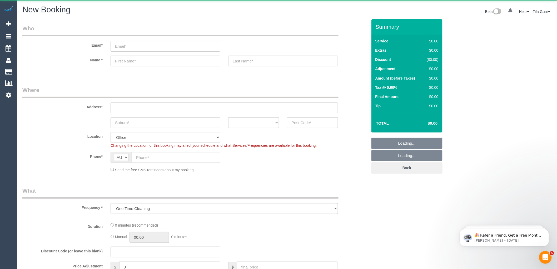
select select "object:1007"
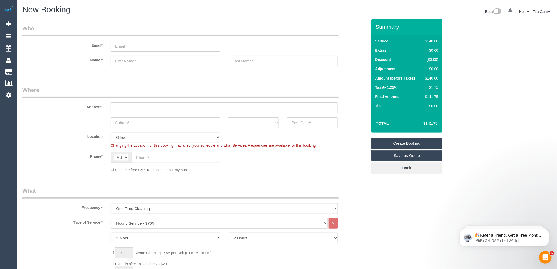
click at [149, 158] on input "text" at bounding box center [176, 157] width 89 height 11
drag, startPoint x: 149, startPoint y: 158, endPoint x: 129, endPoint y: 107, distance: 54.9
click at [129, 107] on input "text" at bounding box center [225, 107] width 228 height 11
click at [124, 61] on input "text" at bounding box center [166, 61] width 110 height 11
type input "Ben"
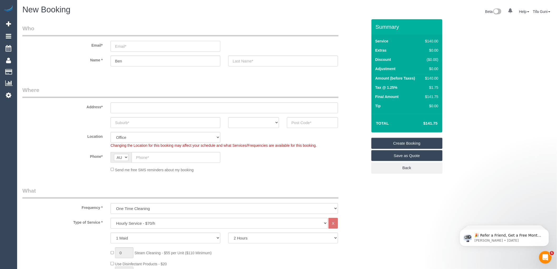
click at [117, 47] on input "email" at bounding box center [166, 46] width 110 height 11
click at [122, 48] on input "email" at bounding box center [166, 46] width 110 height 11
type input "[EMAIL_ADDRESS][DOMAIN_NAME]"
click at [239, 62] on input "text" at bounding box center [283, 61] width 110 height 11
drag, startPoint x: 192, startPoint y: 47, endPoint x: 94, endPoint y: 55, distance: 98.6
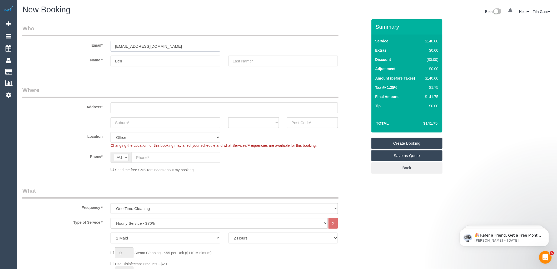
click at [94, 55] on sui-booking-customer "Email* [PERSON_NAME][EMAIL_ADDRESS][DOMAIN_NAME] Name * Ben" at bounding box center [194, 47] width 345 height 47
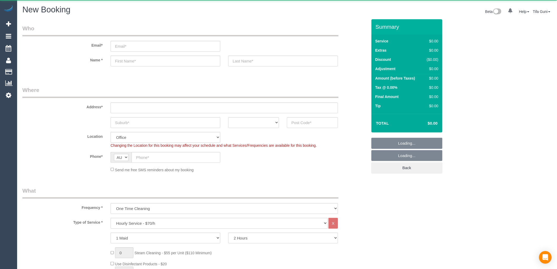
select select "object:813"
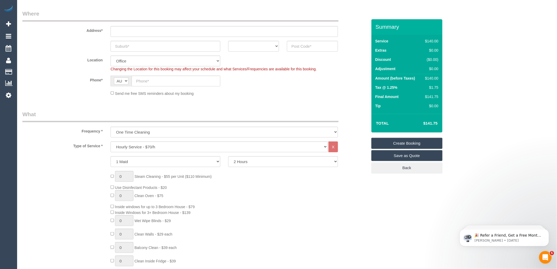
scroll to position [88, 0]
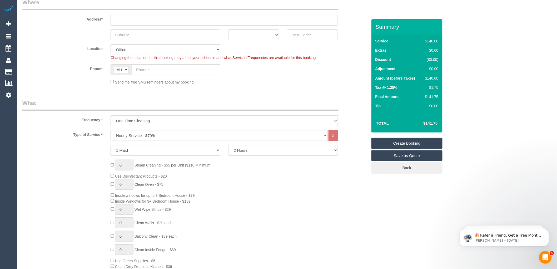
click at [136, 138] on select "Hourly Service - $70/h Hourly Service - $65/h Hourly Service - $60/h Hourly Ser…" at bounding box center [219, 135] width 217 height 11
select select "210"
click at [111, 130] on select "Hourly Service - $70/h Hourly Service - $65/h Hourly Service - $60/h Hourly Ser…" at bounding box center [219, 135] width 217 height 11
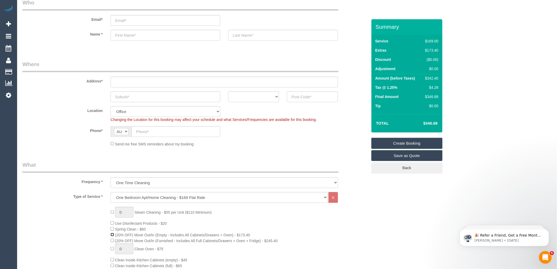
scroll to position [0, 0]
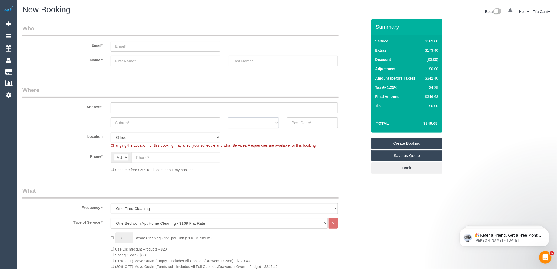
click at [261, 124] on select "ACT NSW NT QLD SA TAS VIC WA" at bounding box center [253, 122] width 51 height 11
select select "VIC"
click at [228, 117] on select "ACT NSW NT QLD SA TAS VIC WA" at bounding box center [253, 122] width 51 height 11
click at [132, 123] on input "text" at bounding box center [166, 122] width 110 height 11
type input "Horthone"
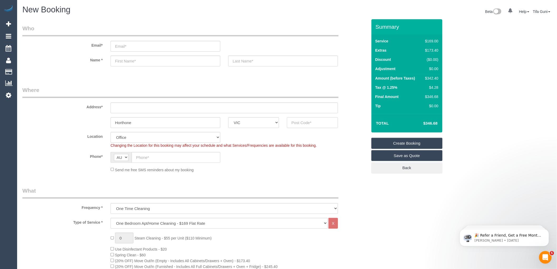
click at [304, 124] on input "text" at bounding box center [312, 122] width 51 height 11
type input "3122"
click at [140, 106] on input "text" at bounding box center [225, 107] width 228 height 11
type input "-"
select select "55"
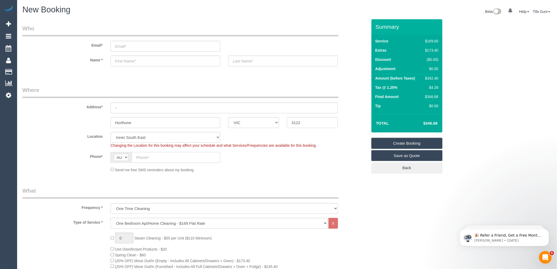
select select "object:2233"
click at [147, 159] on input "text" at bounding box center [176, 157] width 89 height 11
paste input "61 422 290 590"
drag, startPoint x: 137, startPoint y: 155, endPoint x: 127, endPoint y: 154, distance: 10.6
click at [127, 154] on div "AF AL DZ AD AO AI AQ AG AR AM AW AU AT AZ BS BH BD BB BY BE BZ BJ BM BT BO BA B…" at bounding box center [166, 157] width 110 height 11
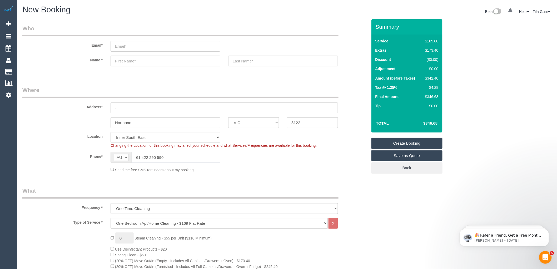
type input "61 422 290 590"
click at [389, 116] on div "Total $346.68" at bounding box center [407, 123] width 71 height 19
click at [130, 109] on input "-" at bounding box center [225, 107] width 228 height 11
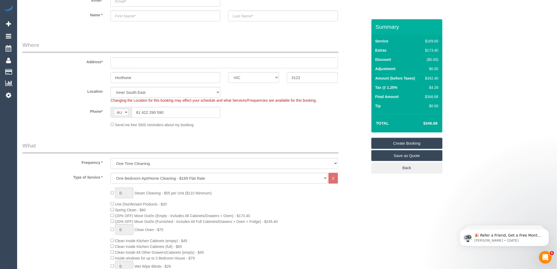
scroll to position [58, 0]
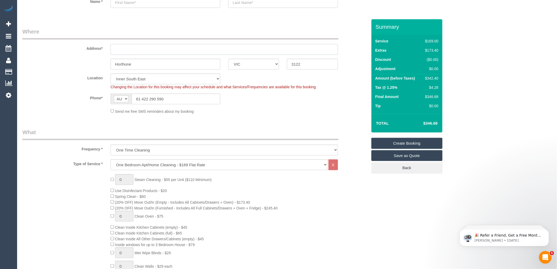
type input "-"
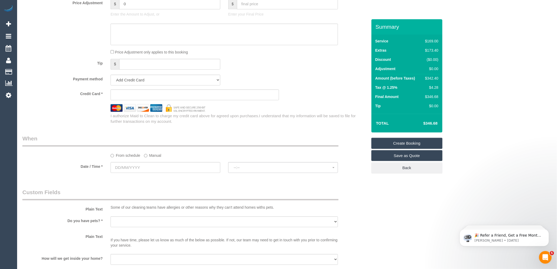
scroll to position [497, 0]
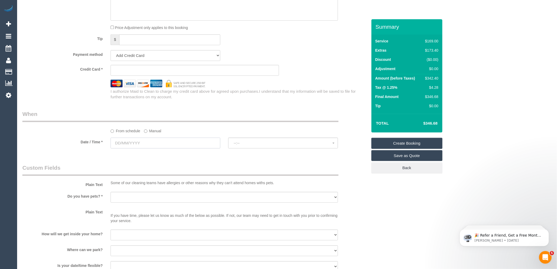
click at [147, 148] on input "text" at bounding box center [166, 142] width 110 height 11
click at [175, 162] on link "Next" at bounding box center [174, 159] width 7 height 7
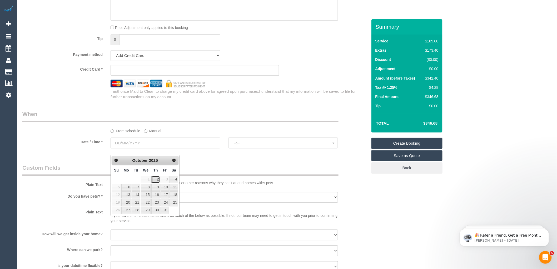
click at [159, 178] on link "2" at bounding box center [155, 179] width 9 height 7
type input "02/10/2025"
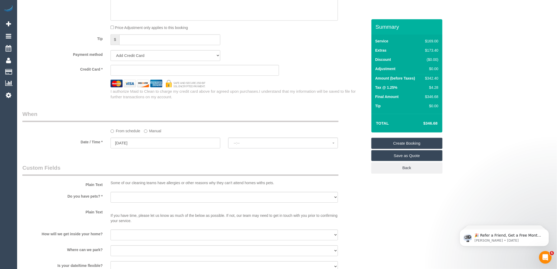
select select "spot1"
click at [137, 148] on input "02/10/2025" at bounding box center [166, 142] width 110 height 11
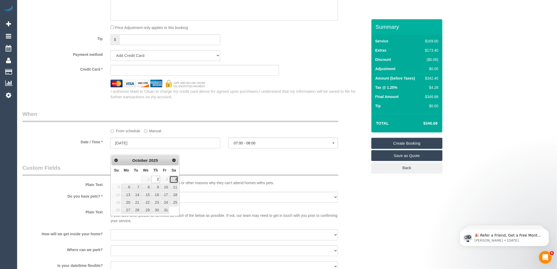
click at [173, 179] on link "4" at bounding box center [174, 179] width 9 height 7
type input "04/10/2025"
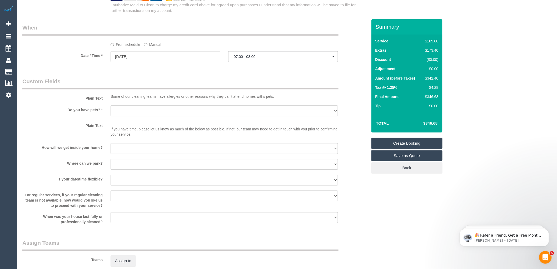
scroll to position [585, 0]
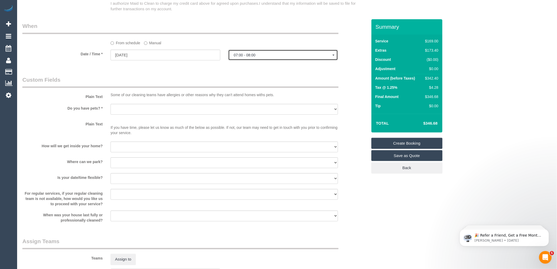
click at [267, 57] on span "07:00 - 08:00" at bounding box center [283, 55] width 99 height 4
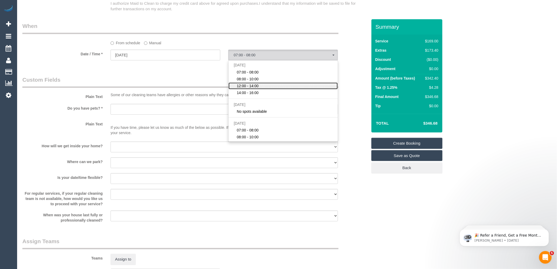
click at [252, 88] on span "12:00 - 14:00" at bounding box center [248, 85] width 22 height 5
select select "spot3"
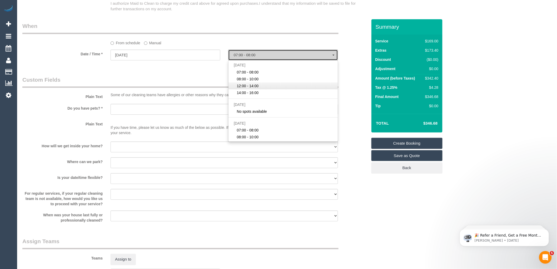
type input "02/10/2025"
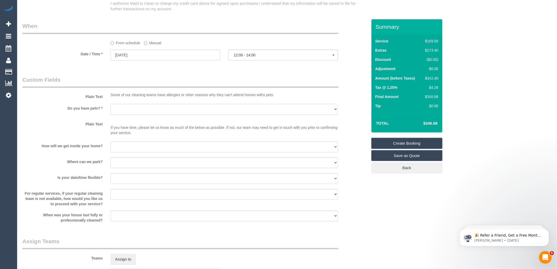
click at [137, 112] on select "Yes - Cats Yes - Dogs No pets Yes - Dogs and Cats Yes - Other" at bounding box center [225, 109] width 228 height 11
select select "number:28"
click at [111, 110] on select "Yes - Cats Yes - Dogs No pets Yes - Dogs and Cats Yes - Other" at bounding box center [225, 109] width 228 height 11
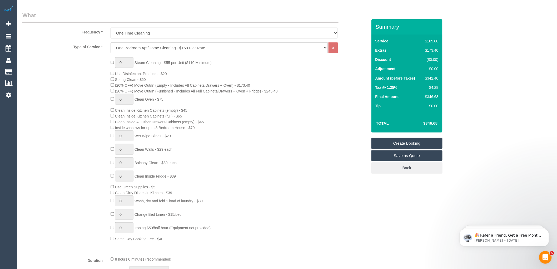
scroll to position [0, 0]
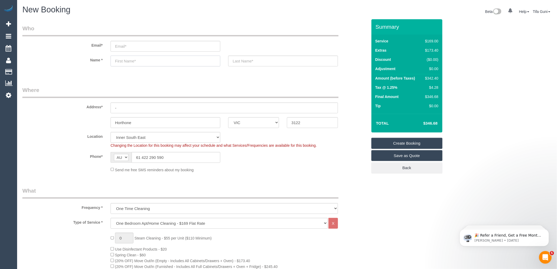
click at [125, 61] on input "text" at bounding box center [166, 61] width 110 height 11
click at [125, 47] on input "email" at bounding box center [166, 46] width 110 height 11
select select "spot18"
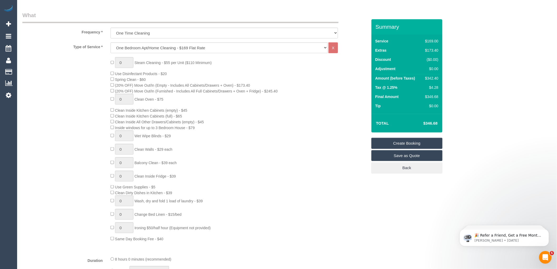
click at [214, 75] on div "0 Steam Cleaning - $55 per Unit ($110 Minimum) Use Disinfectant Products - $20 …" at bounding box center [239, 149] width 265 height 184
drag, startPoint x: 440, startPoint y: 96, endPoint x: 419, endPoint y: 98, distance: 20.7
click at [419, 98] on tr "Final Amount $346.68" at bounding box center [407, 97] width 66 height 9
copy tr "$346.68"
drag, startPoint x: 393, startPoint y: 103, endPoint x: 408, endPoint y: 99, distance: 15.6
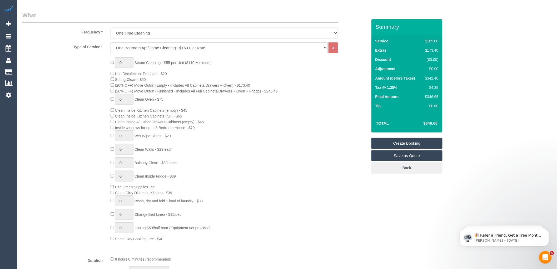
click at [393, 103] on td "Tip" at bounding box center [398, 106] width 48 height 9
drag, startPoint x: 439, startPoint y: 85, endPoint x: 427, endPoint y: 87, distance: 12.5
click at [427, 87] on td "$4.28" at bounding box center [431, 87] width 18 height 9
copy div "$4.28"
click at [410, 108] on td "Tip" at bounding box center [398, 106] width 48 height 9
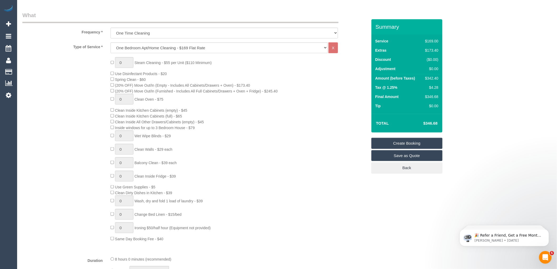
drag, startPoint x: 437, startPoint y: 123, endPoint x: 421, endPoint y: 124, distance: 16.1
click at [421, 124] on td "$346.68" at bounding box center [423, 123] width 34 height 13
copy h4 "$346.68"
drag, startPoint x: 259, startPoint y: 85, endPoint x: 115, endPoint y: 88, distance: 144.9
click at [115, 88] on div "0 Steam Cleaning - $55 per Unit ($110 Minimum) Use Disinfectant Products - $20 …" at bounding box center [239, 149] width 265 height 184
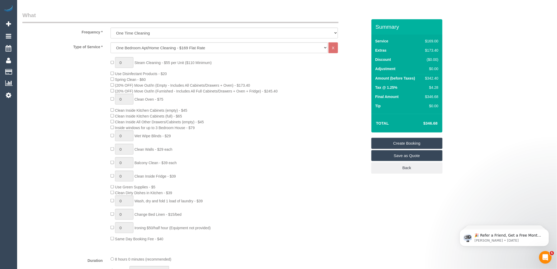
copy span "(20% OFF) Move Out/In (Empty - Includes All Cabinets/Drawers + Oven) - $173.40"
drag, startPoint x: 281, startPoint y: 132, endPoint x: 291, endPoint y: 133, distance: 10.1
click at [281, 132] on div "0 Steam Cleaning - $55 per Unit ($110 Minimum) Use Disinfectant Products - $20 …" at bounding box center [239, 149] width 265 height 184
drag, startPoint x: 439, startPoint y: 121, endPoint x: 423, endPoint y: 124, distance: 16.8
click at [423, 124] on td "$346.68" at bounding box center [423, 123] width 34 height 13
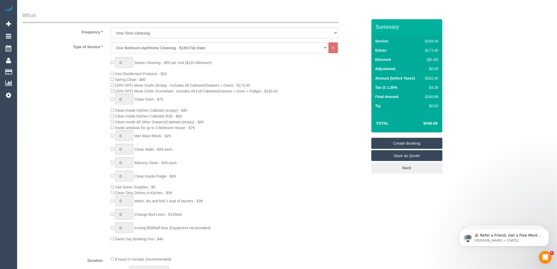
copy h4 "$346.68"
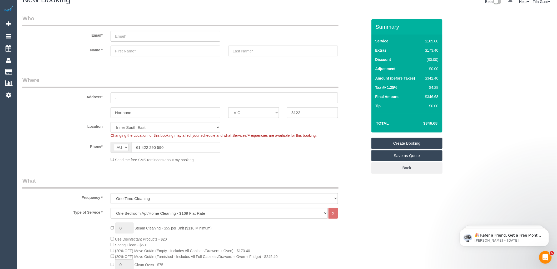
scroll to position [0, 0]
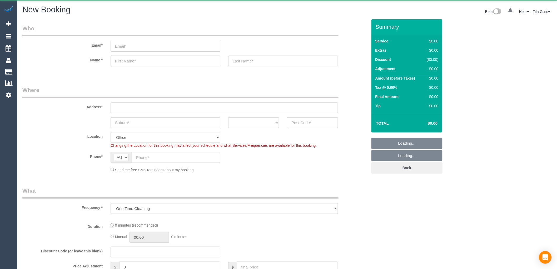
select select "object:813"
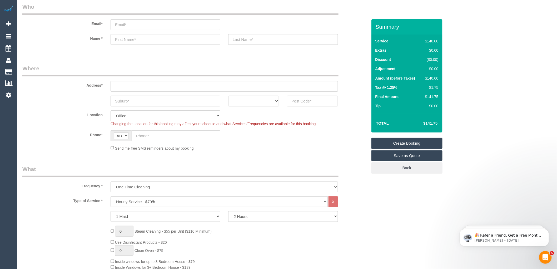
scroll to position [58, 0]
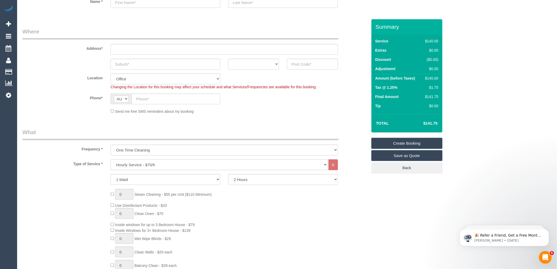
click at [154, 165] on select "Hourly Service - $70/h Hourly Service - $65/h Hourly Service - $60/h Hourly Ser…" at bounding box center [219, 164] width 217 height 11
select select "210"
click at [111, 160] on select "Hourly Service - $70/h Hourly Service - $65/h Hourly Service - $60/h Hourly Ser…" at bounding box center [219, 164] width 217 height 11
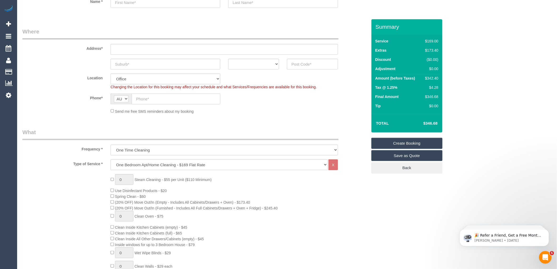
click at [147, 101] on input "text" at bounding box center [176, 99] width 89 height 11
paste input "61 478 676 445"
drag, startPoint x: 141, startPoint y: 99, endPoint x: 134, endPoint y: 99, distance: 6.9
click at [134, 99] on input "61 478 676 445" at bounding box center [176, 99] width 89 height 11
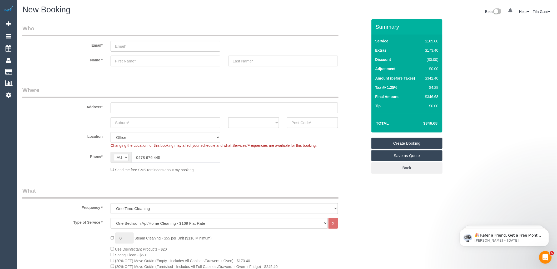
type input "0478 676 445"
click at [124, 46] on input "email" at bounding box center [166, 46] width 110 height 11
type input "jaci_stenner@hotmalil.com"
click at [126, 61] on input "text" at bounding box center [166, 61] width 110 height 11
type input "Jaci"
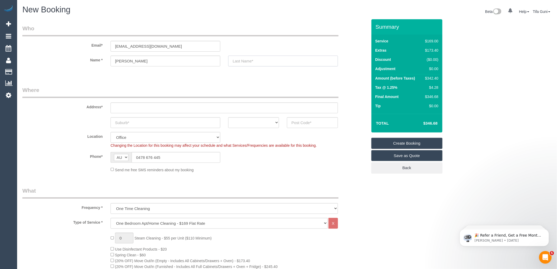
click at [248, 61] on input "text" at bounding box center [283, 61] width 110 height 11
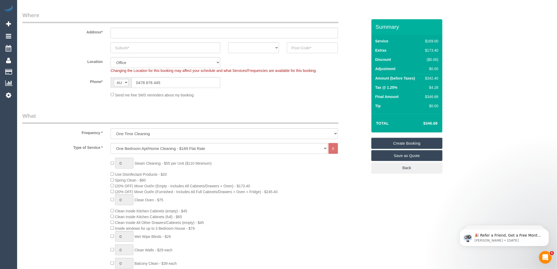
scroll to position [88, 0]
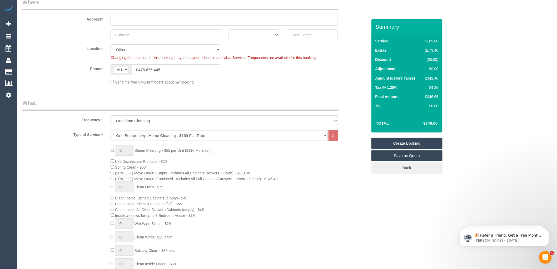
type input "Stenner"
type input "1"
click at [126, 151] on input "1" at bounding box center [124, 150] width 18 height 11
type input "2"
click at [225, 187] on div "2 Steam Cleaning - $55 per Unit ($110 Minimum) Use Disinfectant Products - $20 …" at bounding box center [239, 237] width 265 height 184
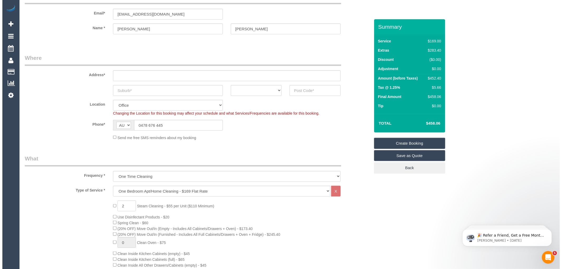
scroll to position [0, 0]
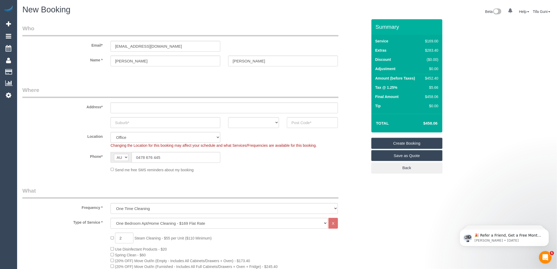
click at [404, 157] on link "Save as Quote" at bounding box center [407, 155] width 71 height 11
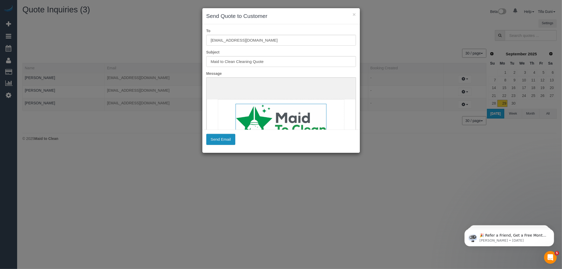
click at [218, 140] on button "Send Email" at bounding box center [220, 139] width 29 height 11
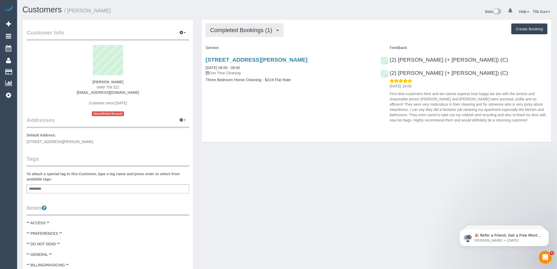
click at [244, 35] on button "Completed Bookings (1)" at bounding box center [245, 29] width 78 height 13
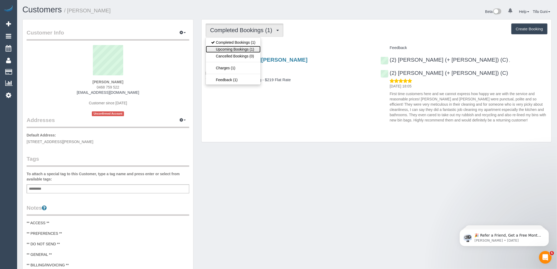
click at [244, 49] on link "Upcoming Bookings (1)" at bounding box center [233, 49] width 55 height 7
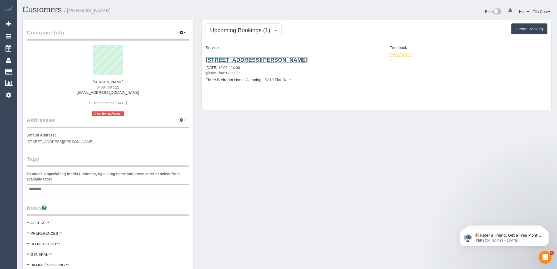
click at [244, 60] on link "[STREET_ADDRESS][PERSON_NAME]" at bounding box center [257, 60] width 102 height 6
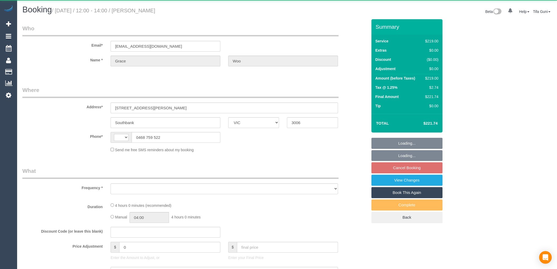
select select "VIC"
select select "object:296"
select select "string:stripe-pm_1RSrLl2GScqysDRV8UncCQEH"
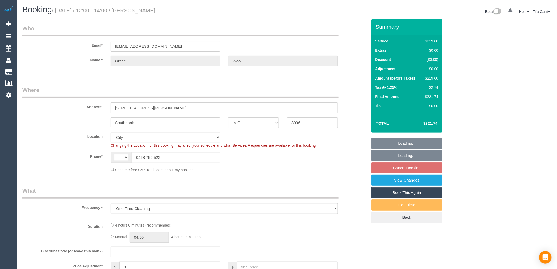
select select "object:696"
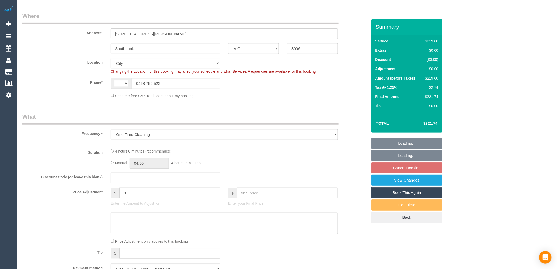
select select "string:AU"
select select "number:28"
select select "number:14"
select select "number:18"
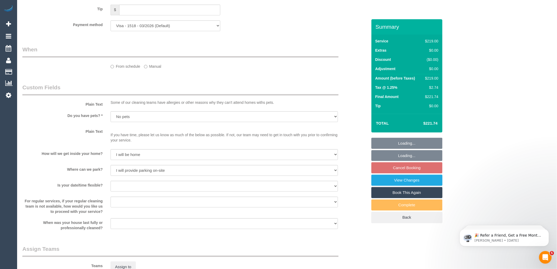
select select "spot4"
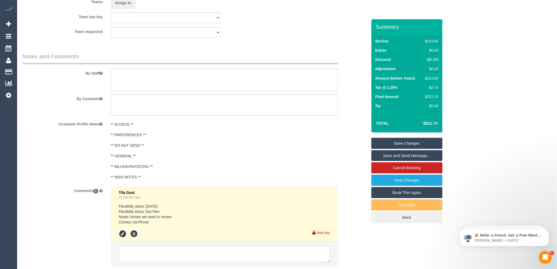
scroll to position [848, 0]
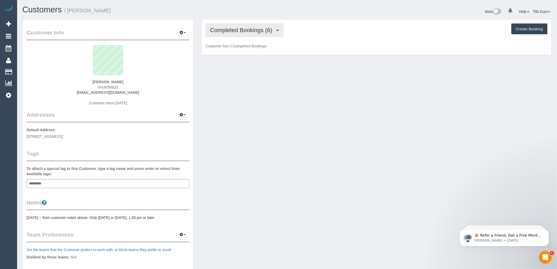
click at [267, 32] on span "Completed Bookings (6)" at bounding box center [242, 30] width 65 height 7
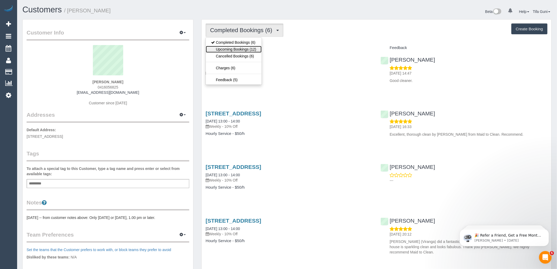
click at [251, 49] on link "Upcoming Bookings (12)" at bounding box center [234, 49] width 56 height 7
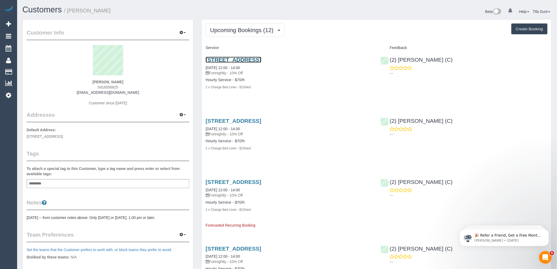
click at [261, 57] on link "[STREET_ADDRESS]" at bounding box center [234, 60] width 56 height 6
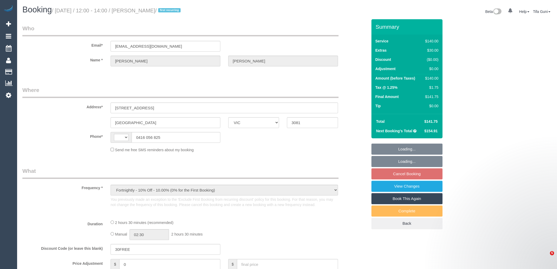
select select "VIC"
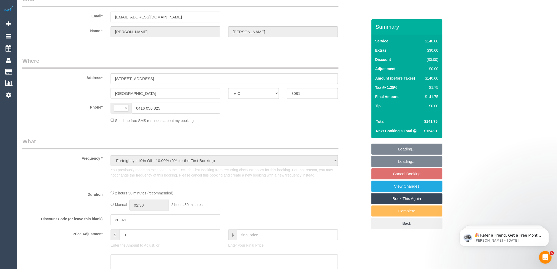
select select "string:stripe-pm_1S8B8I2GScqysDRVMGqTbHlq"
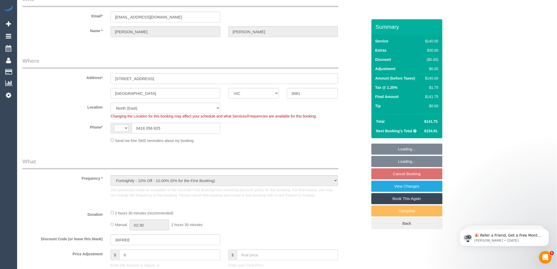
select select "object:606"
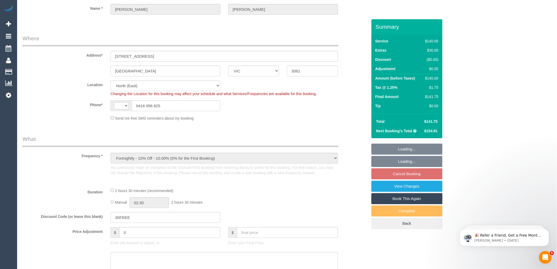
select select "string:AU"
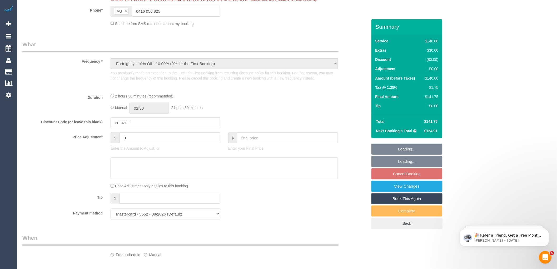
select select "number:27"
select select "number:14"
select select "number:18"
select select "number:25"
select select "number:34"
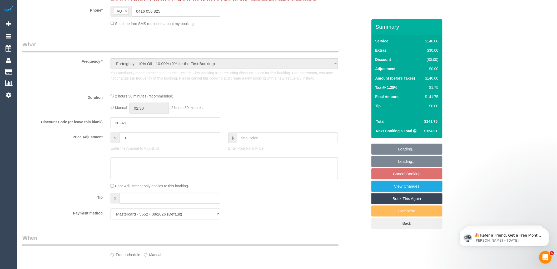
select select "number:11"
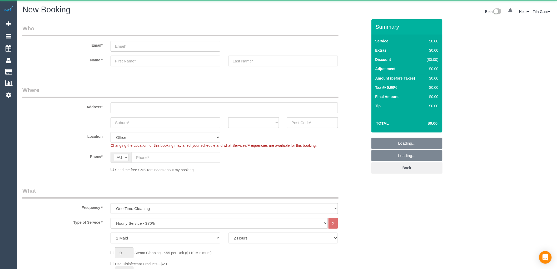
select select "object:813"
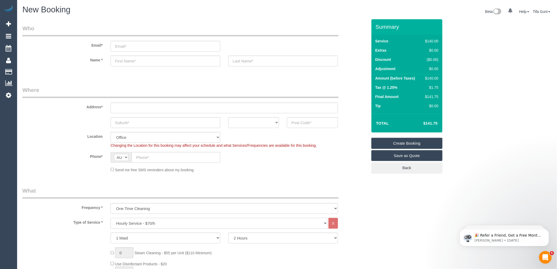
click at [144, 224] on select "Hourly Service - $70/h Hourly Service - $65/h Hourly Service - $60/h Hourly Ser…" at bounding box center [219, 223] width 217 height 11
select select "210"
click at [111, 218] on select "Hourly Service - $70/h Hourly Service - $65/h Hourly Service - $60/h Hourly Ser…" at bounding box center [219, 223] width 217 height 11
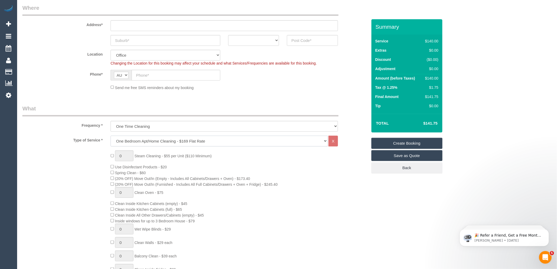
scroll to position [88, 0]
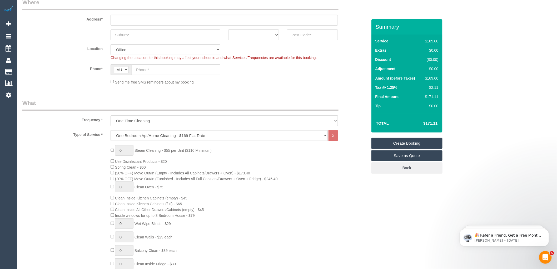
click at [302, 166] on div "0 Steam Cleaning - $55 per Unit ($110 Minimum) Use Disinfectant Products - $20 …" at bounding box center [239, 237] width 265 height 184
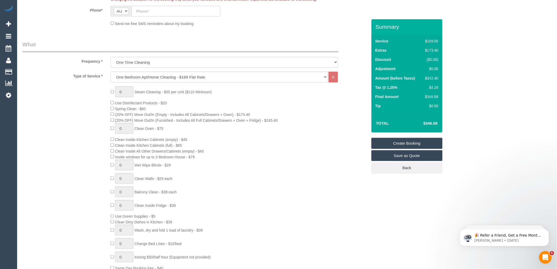
scroll to position [117, 0]
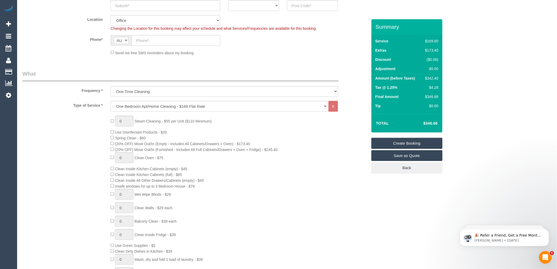
click at [303, 156] on div "0 Steam Cleaning - $55 per Unit ($110 Minimum) Use Disinfectant Products - $20 …" at bounding box center [239, 208] width 265 height 184
click at [412, 123] on h4 "$595.15" at bounding box center [423, 123] width 30 height 4
